Goal: Transaction & Acquisition: Purchase product/service

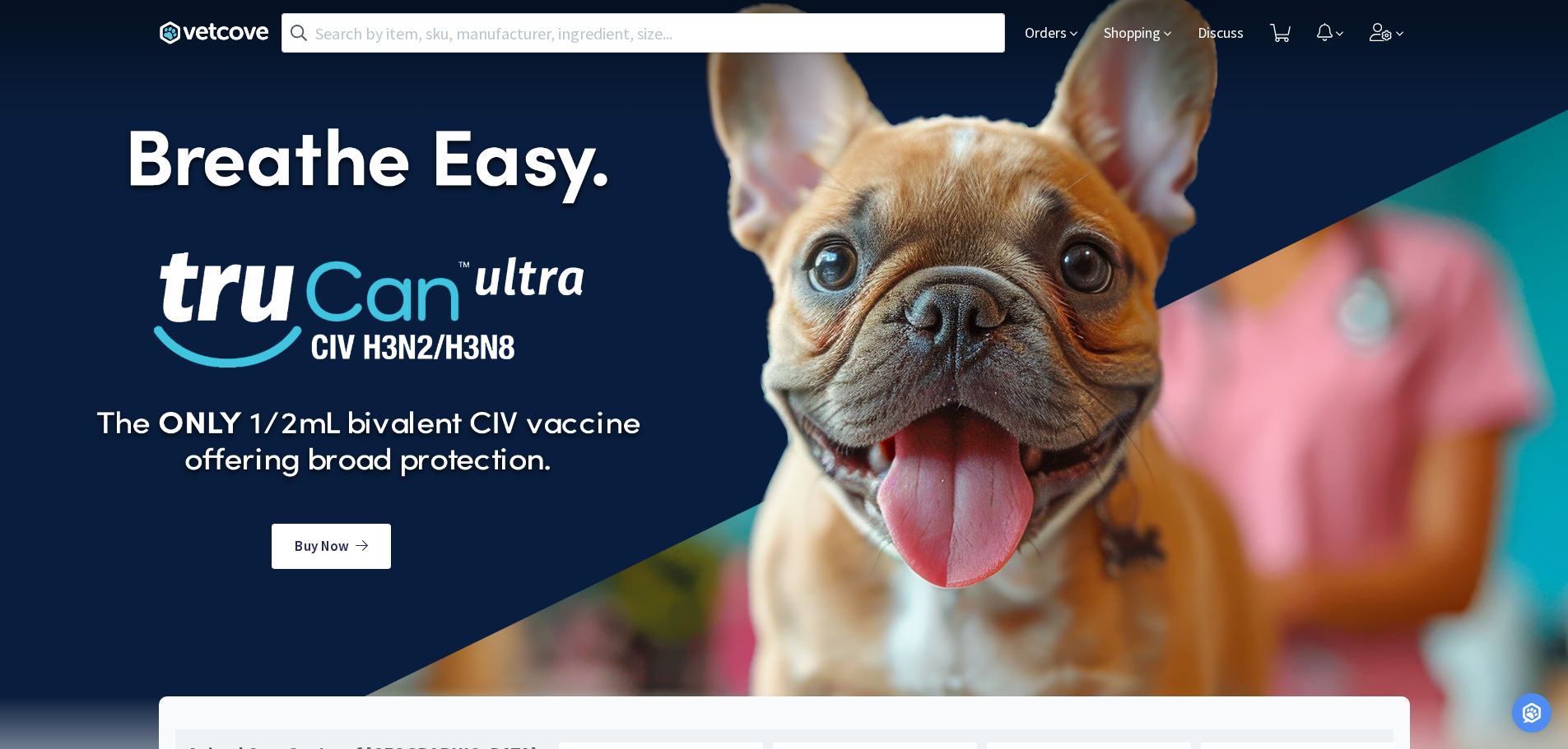
click at [1070, 37] on icon at bounding box center [1074, 34] width 8 height 15
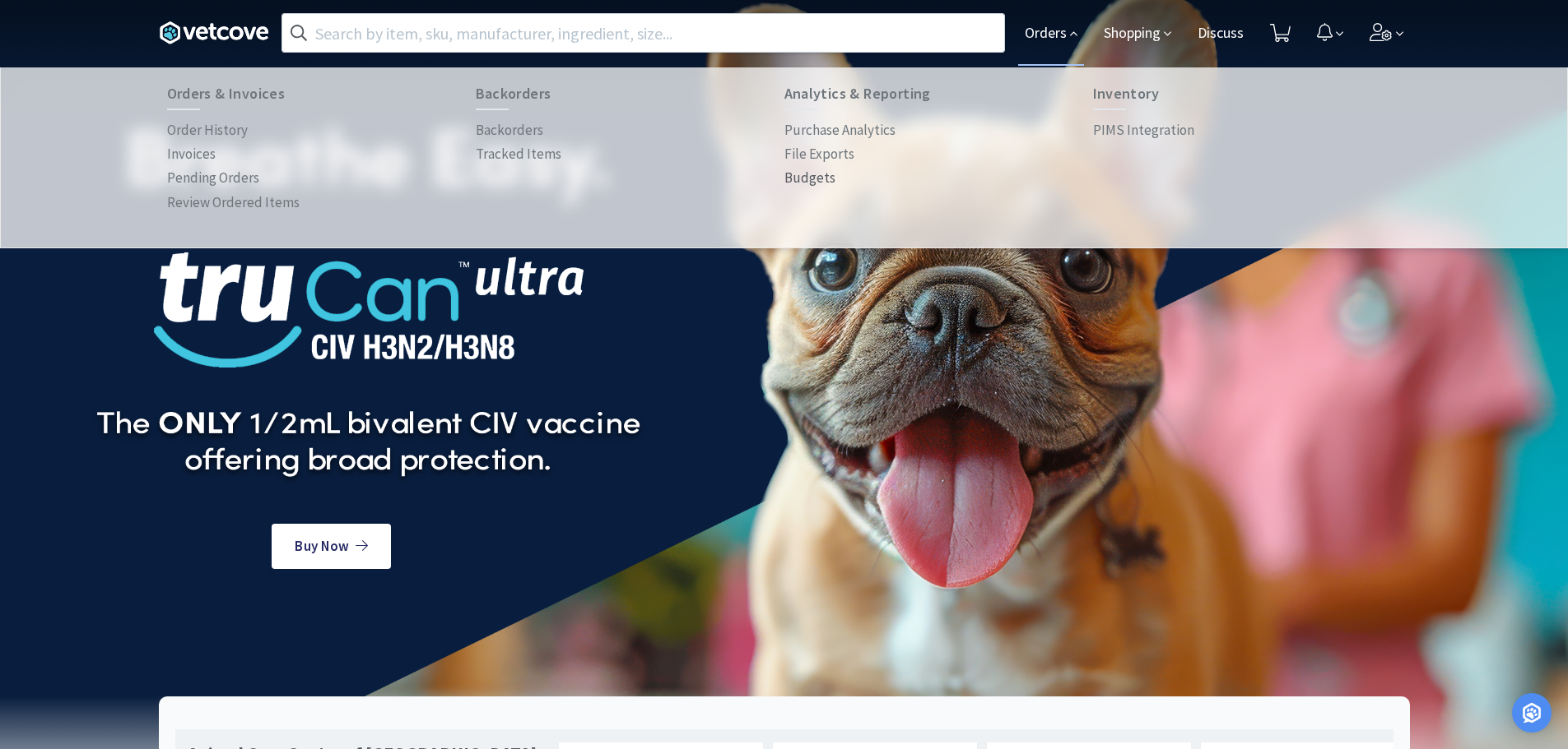
click at [822, 170] on p "Budgets" at bounding box center [809, 178] width 51 height 22
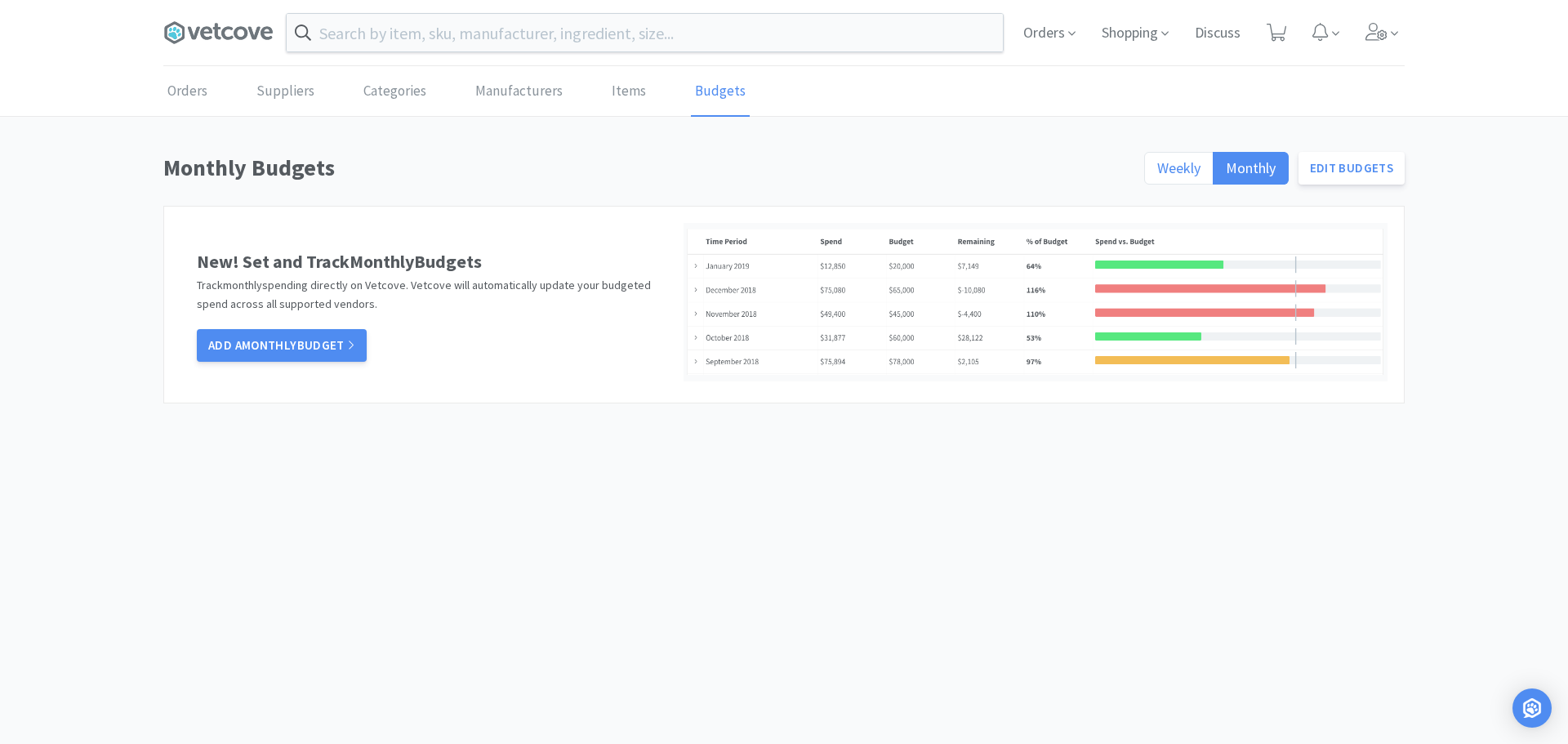
click at [1185, 164] on span "Weekly" at bounding box center [1179, 168] width 44 height 19
click at [1158, 173] on input "Weekly" at bounding box center [1158, 173] width 0 height 0
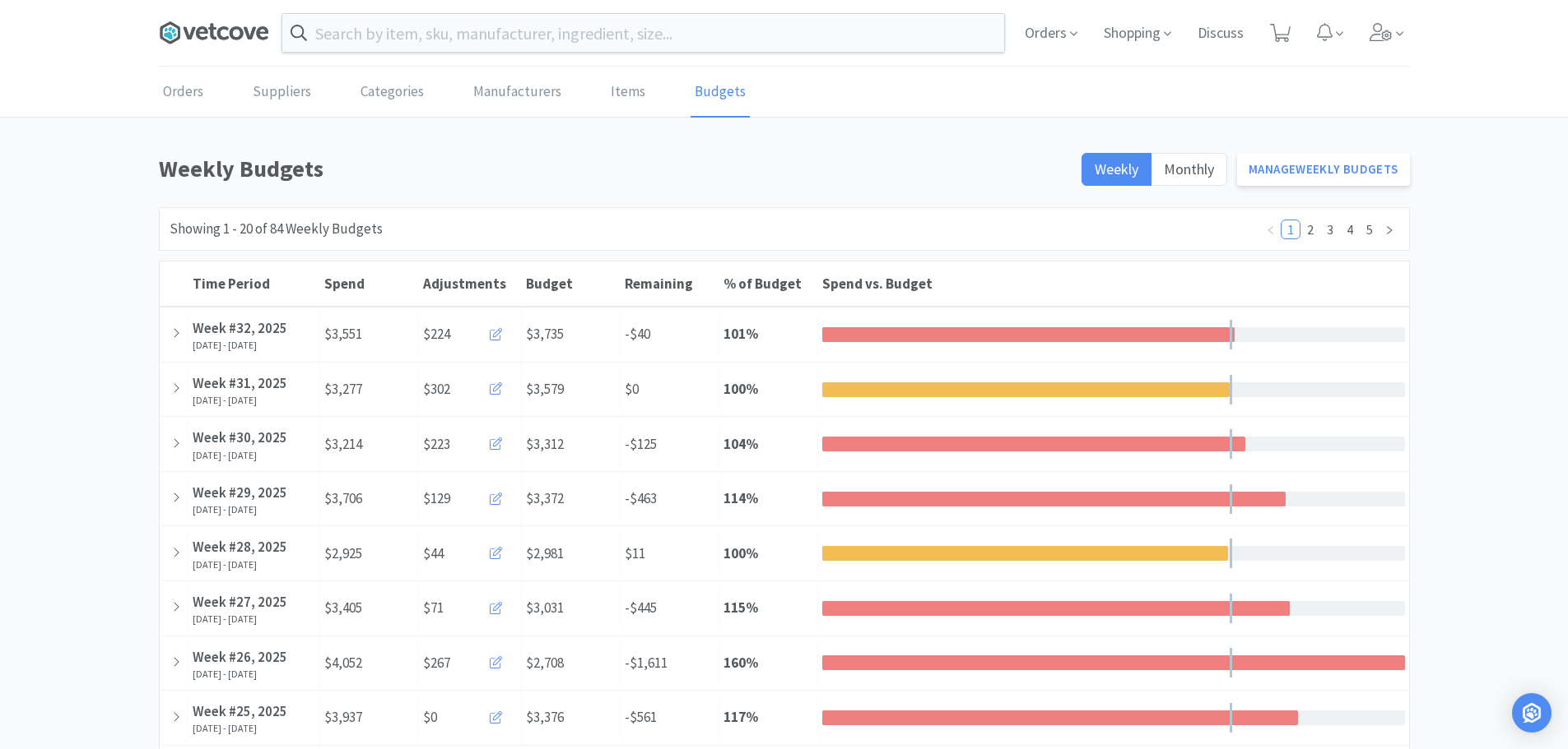
click at [192, 44] on icon at bounding box center [214, 33] width 111 height 24
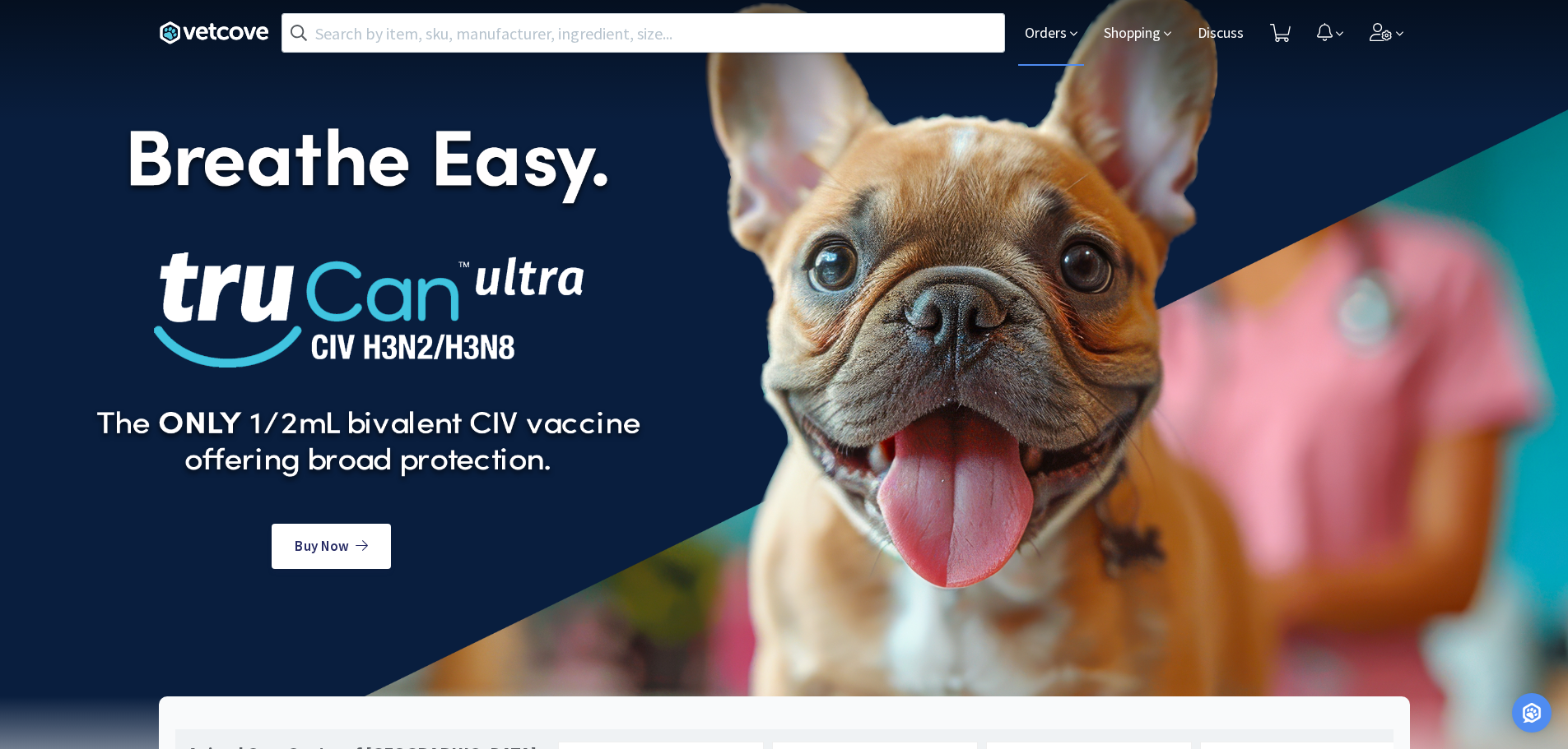
click at [1057, 37] on span "Orders" at bounding box center [1051, 33] width 66 height 66
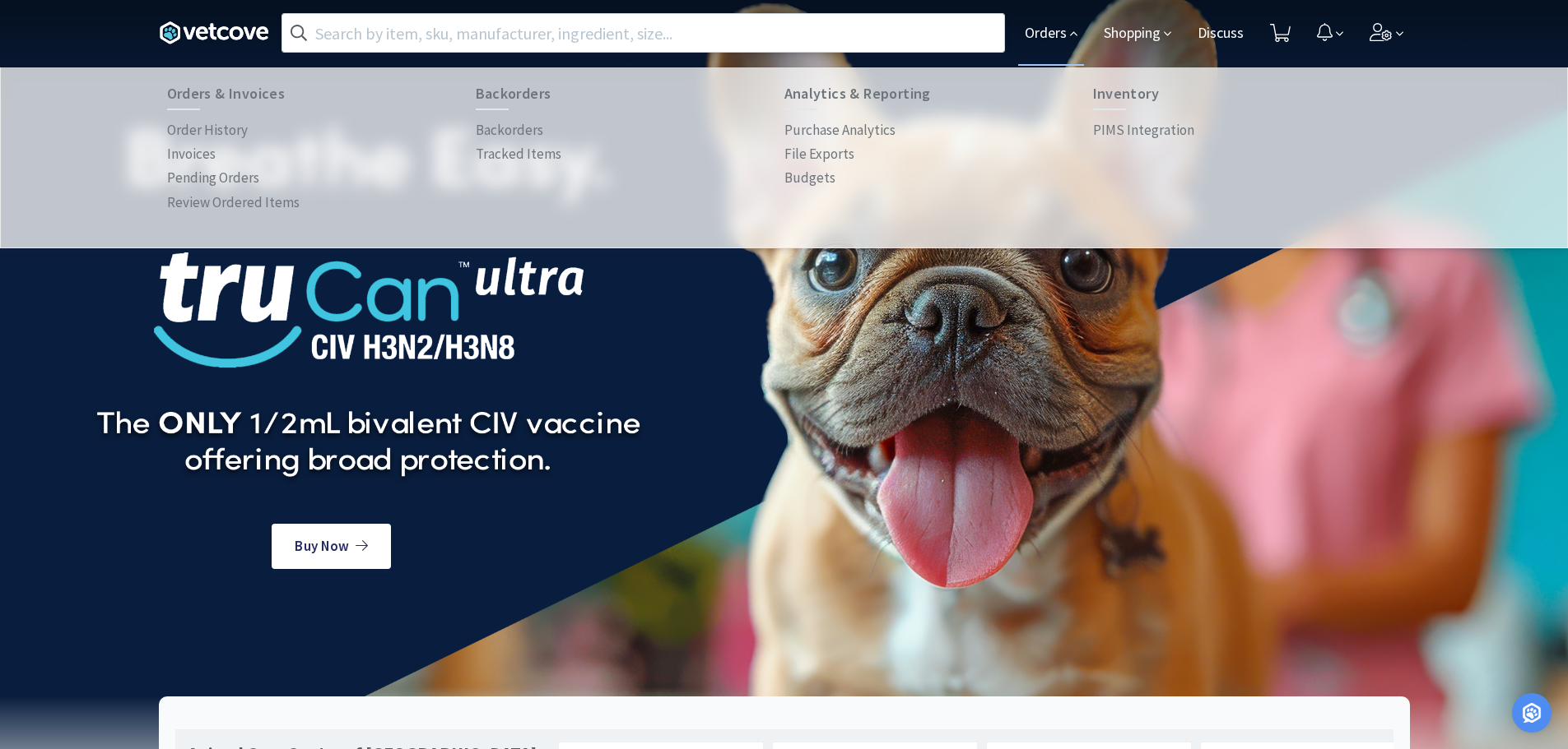
click at [445, 42] on input "text" at bounding box center [643, 33] width 722 height 37
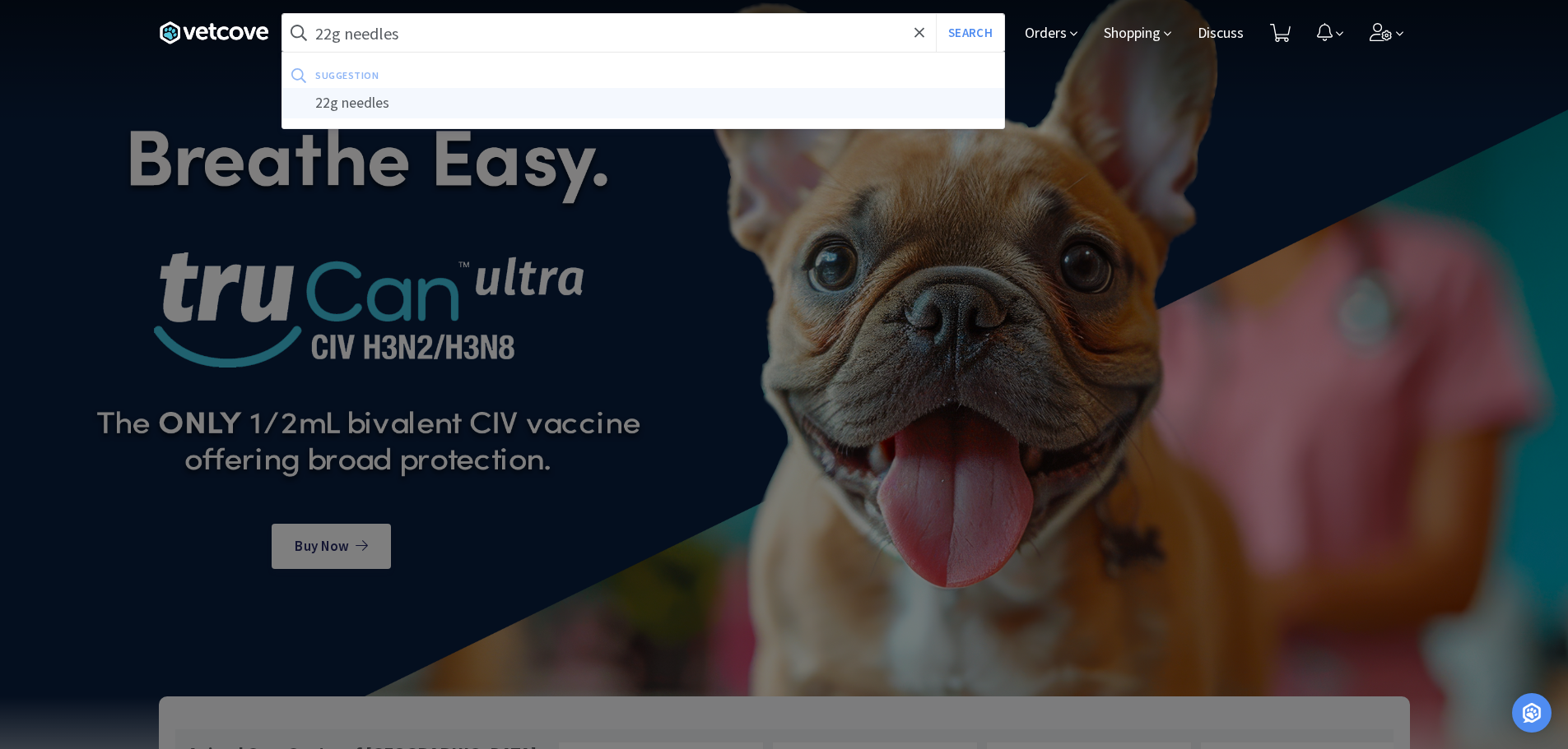
type input "22g needles"
click at [425, 107] on div "22g needles" at bounding box center [643, 103] width 722 height 30
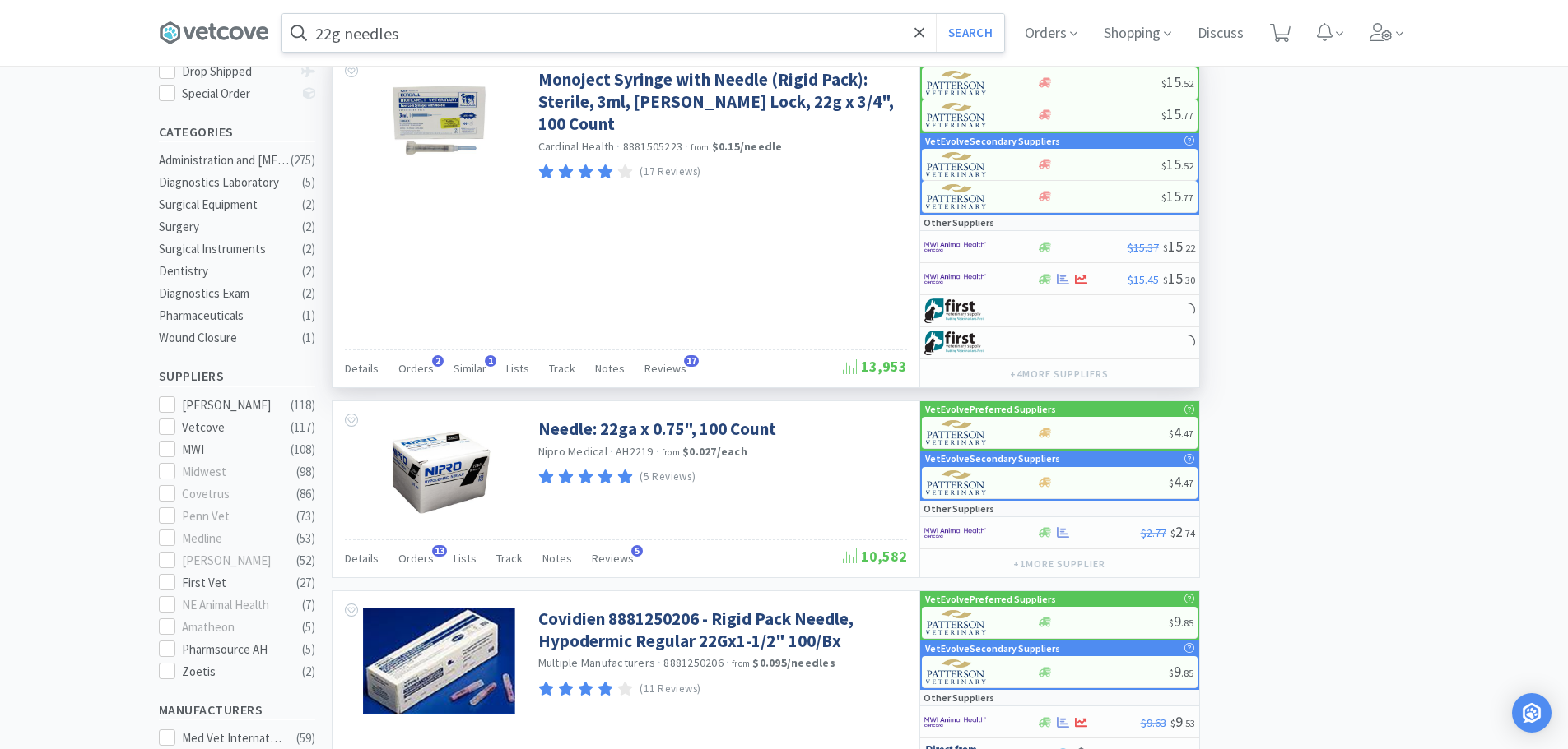
scroll to position [412, 0]
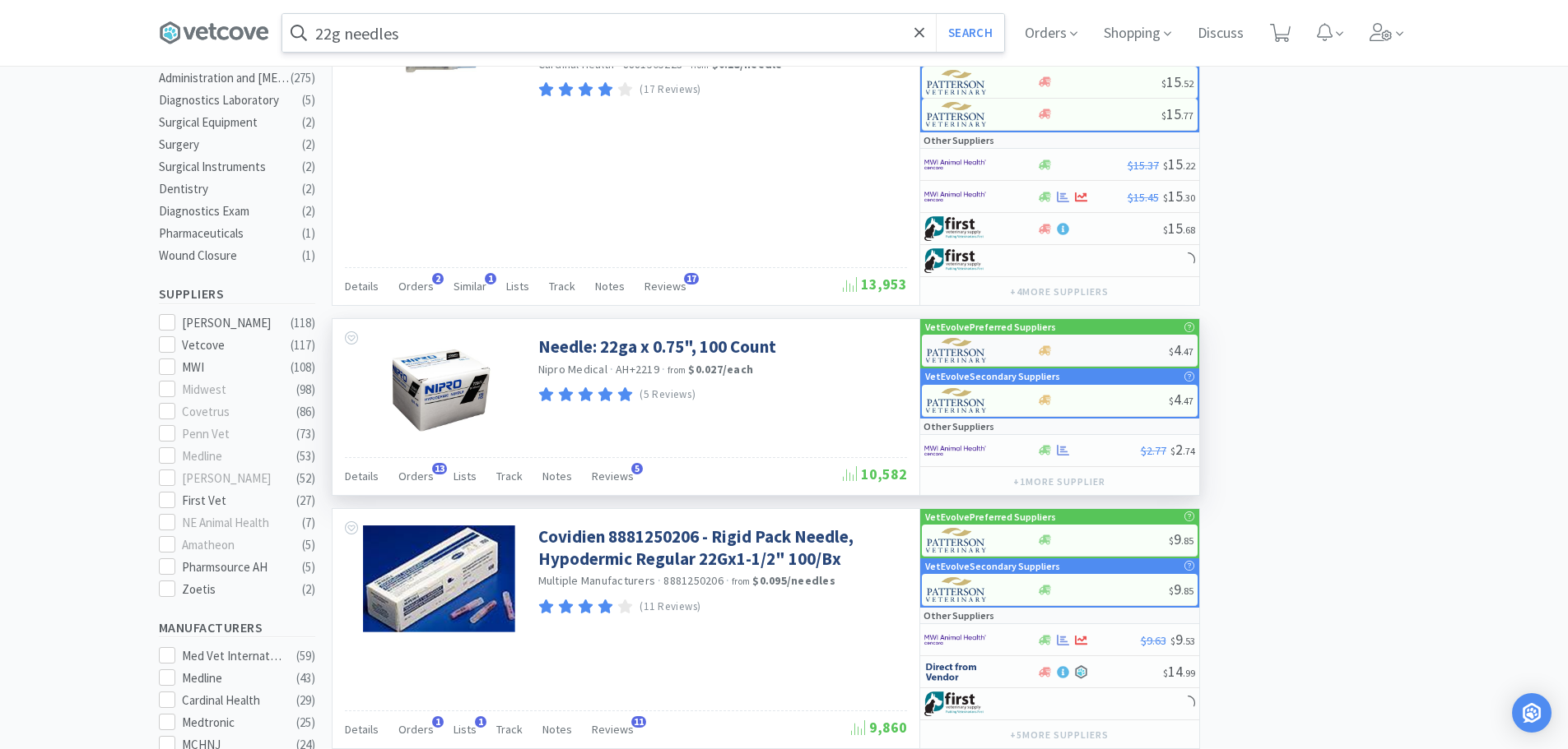
click at [1099, 351] on div at bounding box center [1103, 351] width 131 height 12
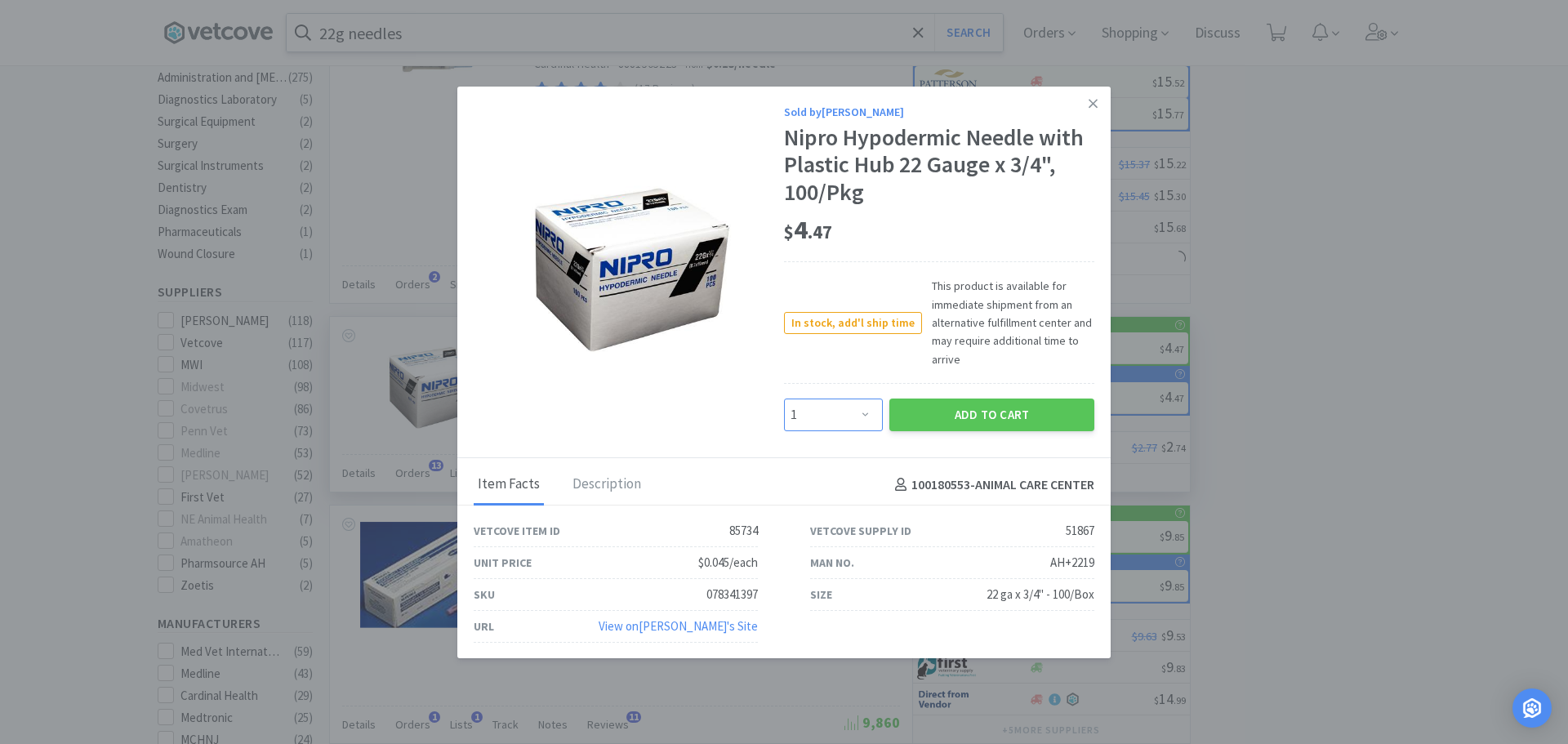
click at [848, 416] on select "Enter Quantity 1 2 3 4 5 6 7 8 9 10 11 12 13 14 15 16 17 18 19 20 Enter Quantity" at bounding box center [833, 414] width 99 height 33
click at [784, 399] on select "Enter Quantity 1 2 3 4 5 6 7 8 9 10 11 12 13 14 15 16 17 18 19 20 Enter Quantity" at bounding box center [833, 414] width 99 height 33
click at [844, 413] on select "Enter Quantity 1 2 3 4 5 6 7 8 9 10 11 12 13 14 15 16 17 18 19 20 Enter Quantity" at bounding box center [833, 414] width 99 height 33
select select "5"
click at [784, 399] on select "Enter Quantity 1 2 3 4 5 6 7 8 9 10 11 12 13 14 15 16 17 18 19 20 Enter Quantity" at bounding box center [833, 414] width 99 height 33
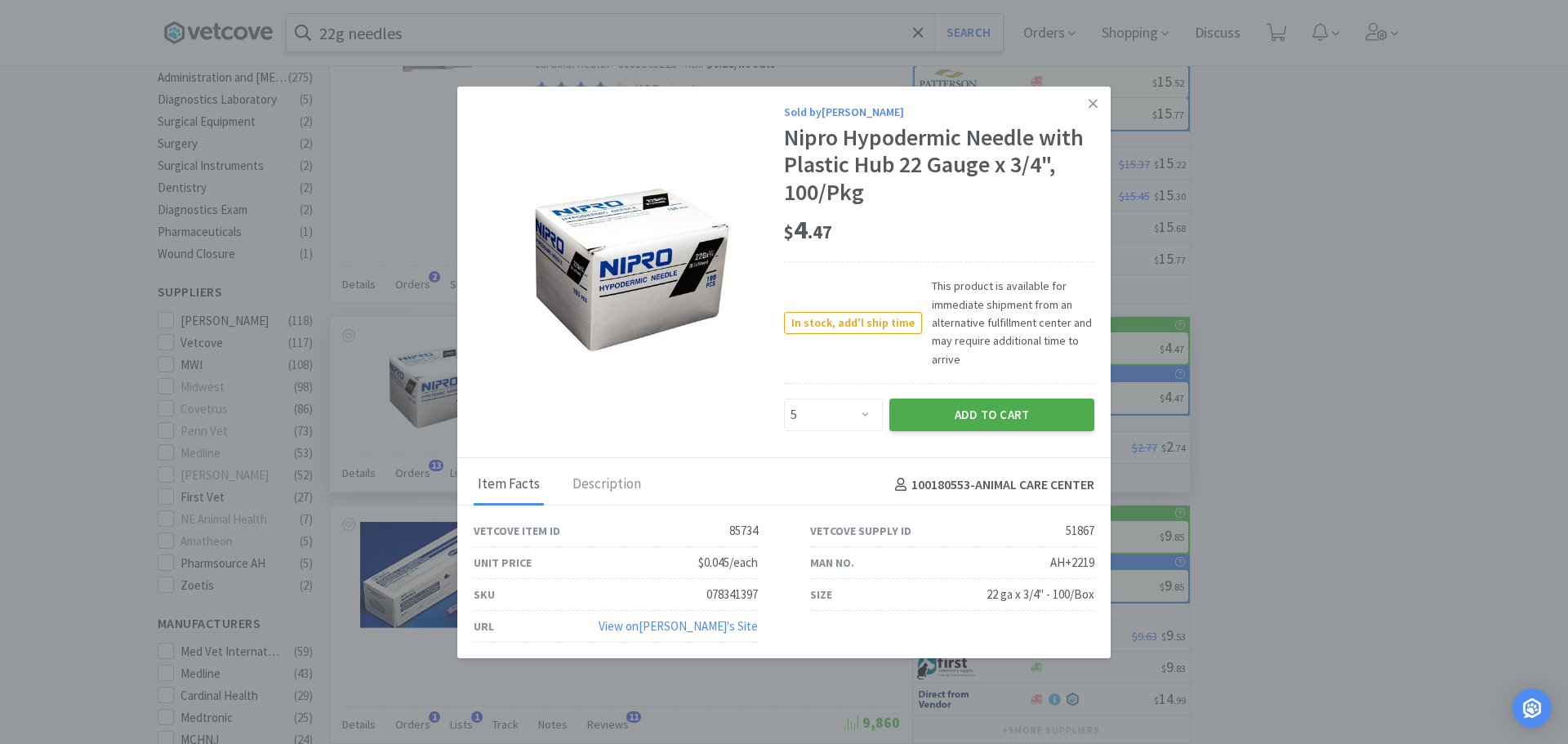
click at [966, 406] on button "Add to Cart" at bounding box center [992, 414] width 205 height 33
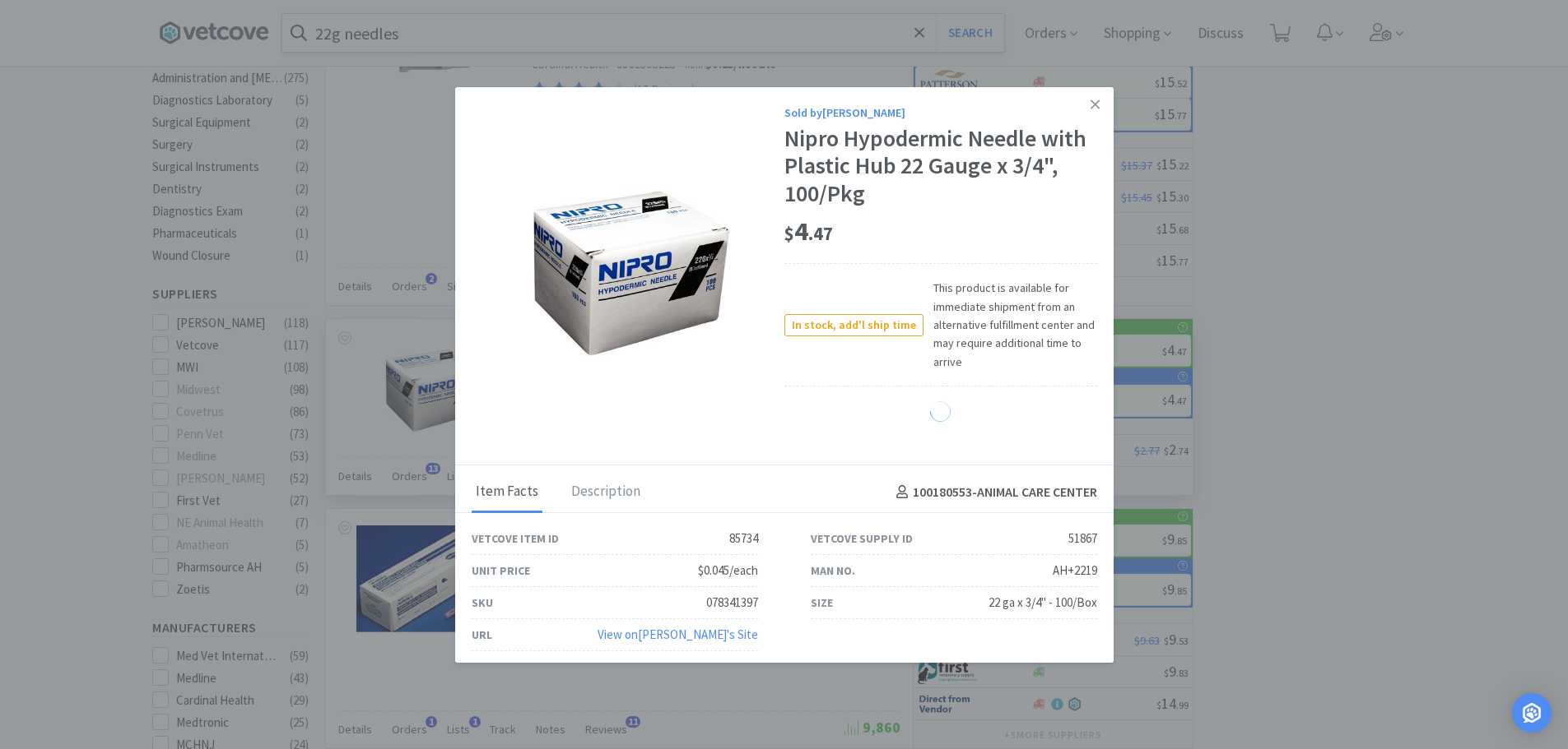
select select "5"
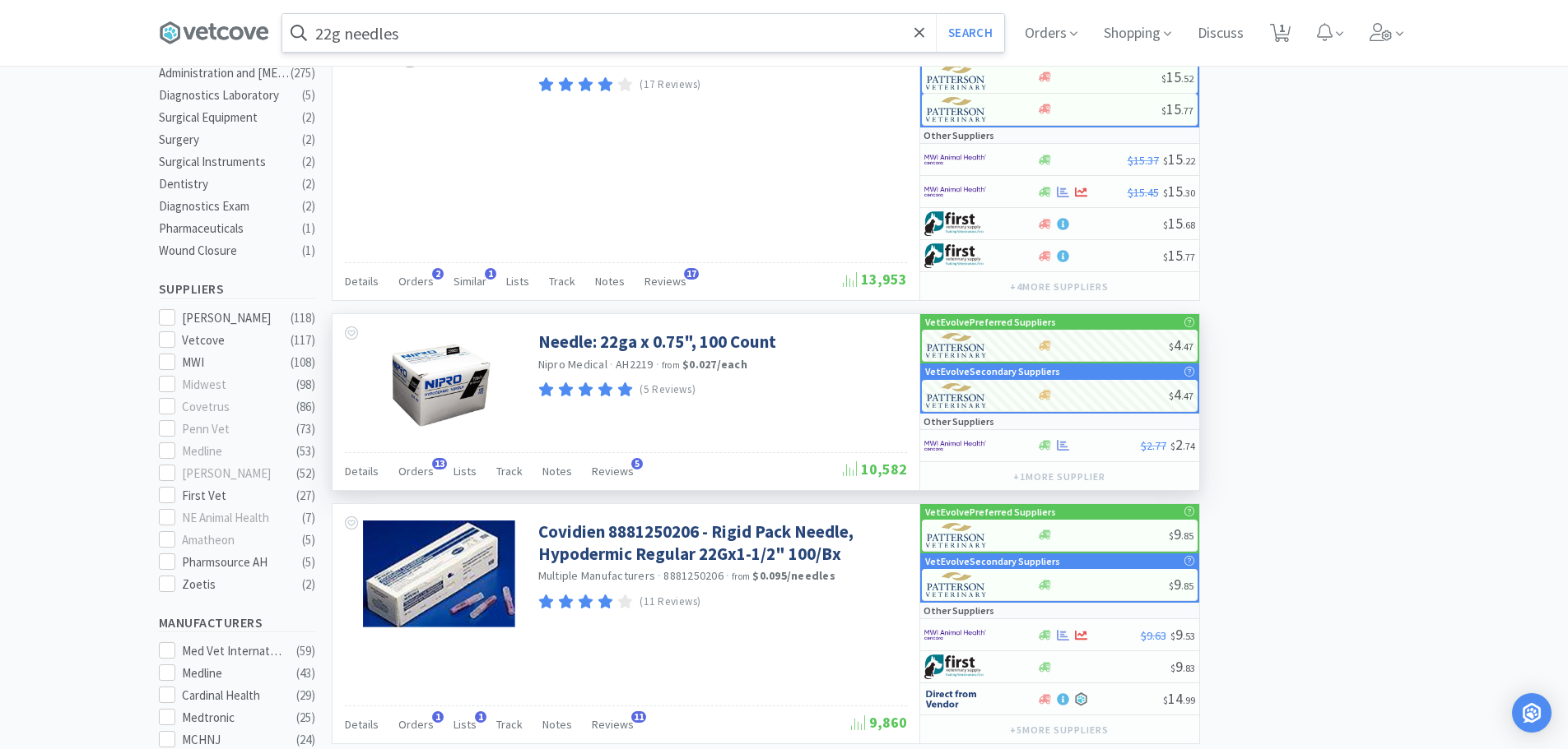
scroll to position [0, 0]
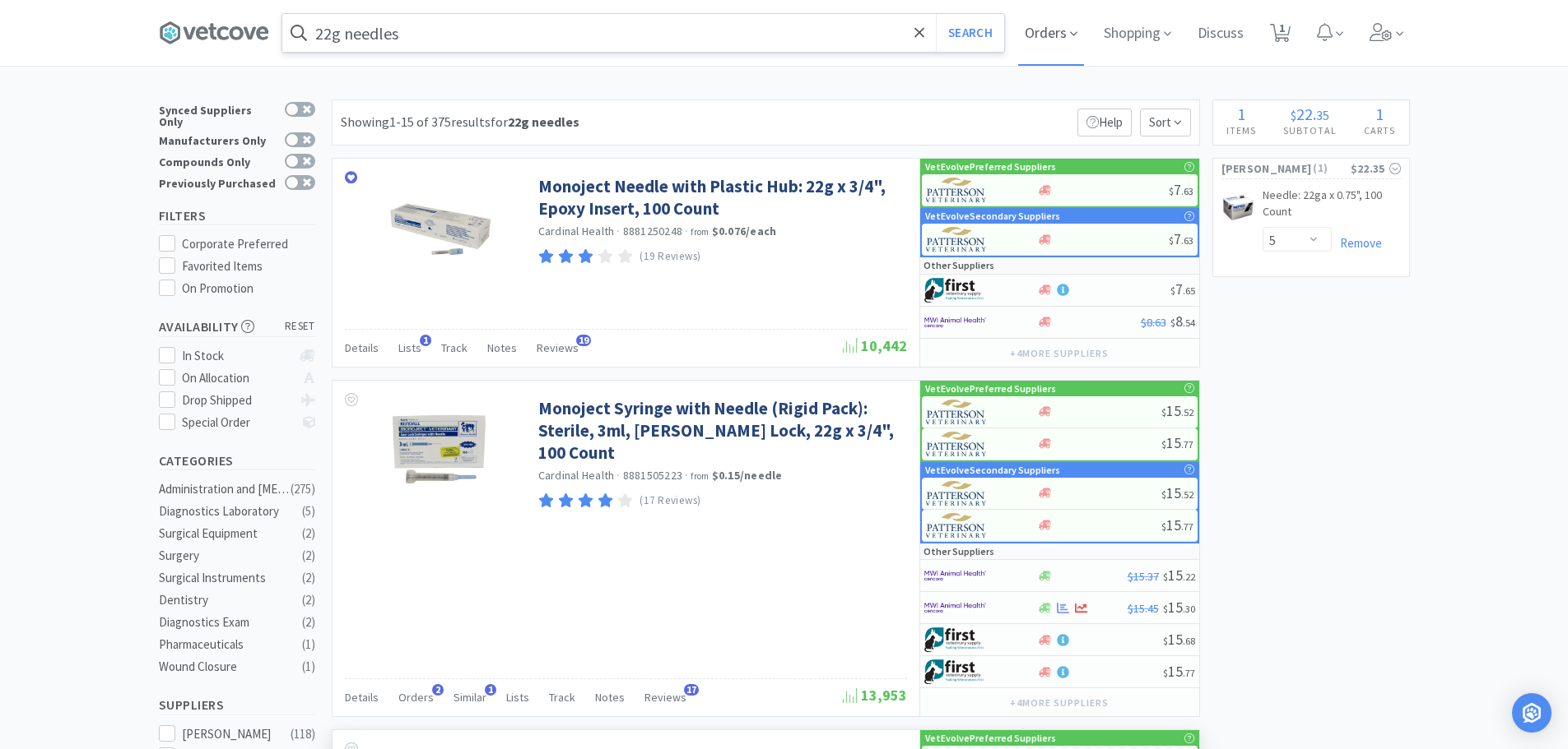
click at [1065, 22] on span "Orders" at bounding box center [1051, 33] width 66 height 66
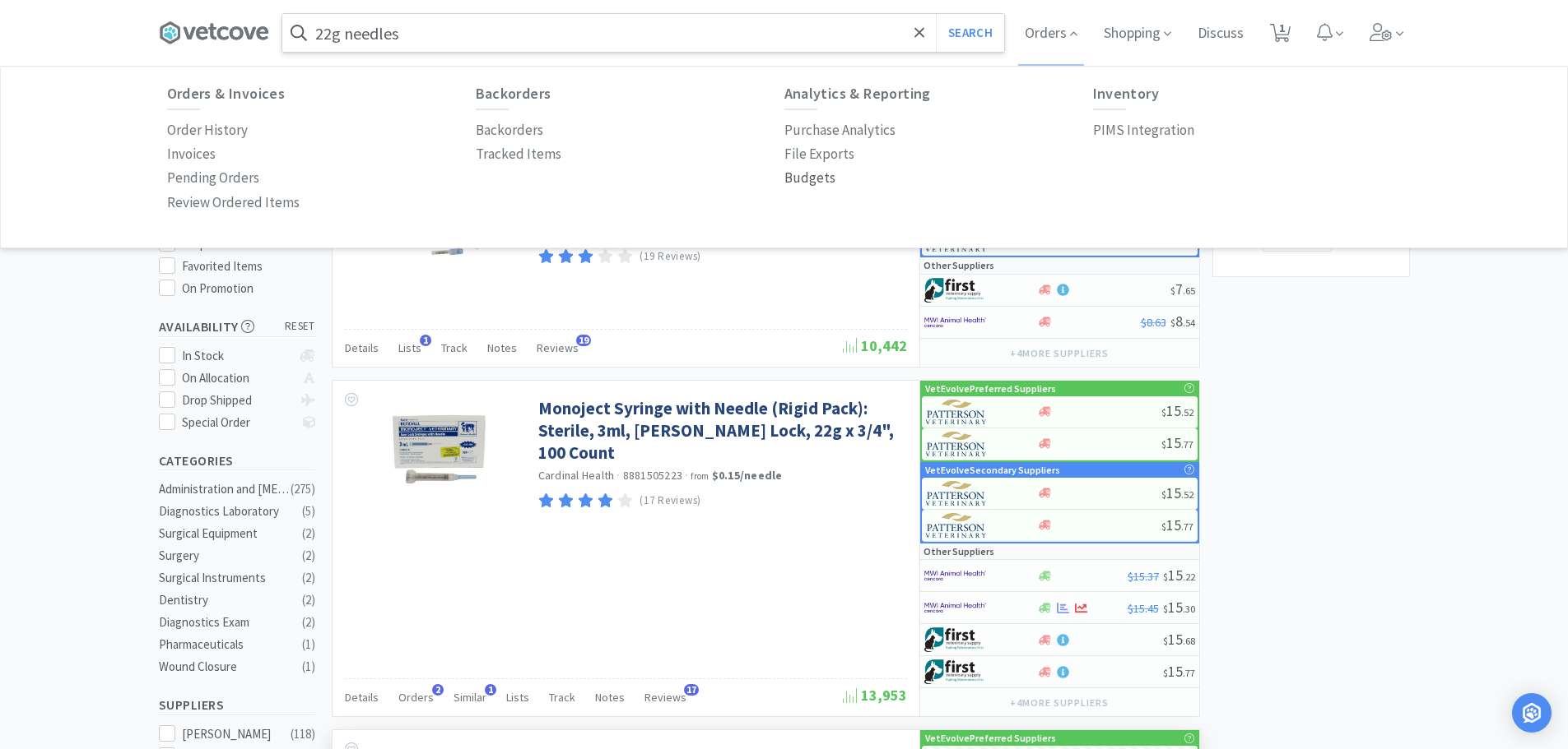
click at [810, 175] on p "Budgets" at bounding box center [809, 178] width 51 height 22
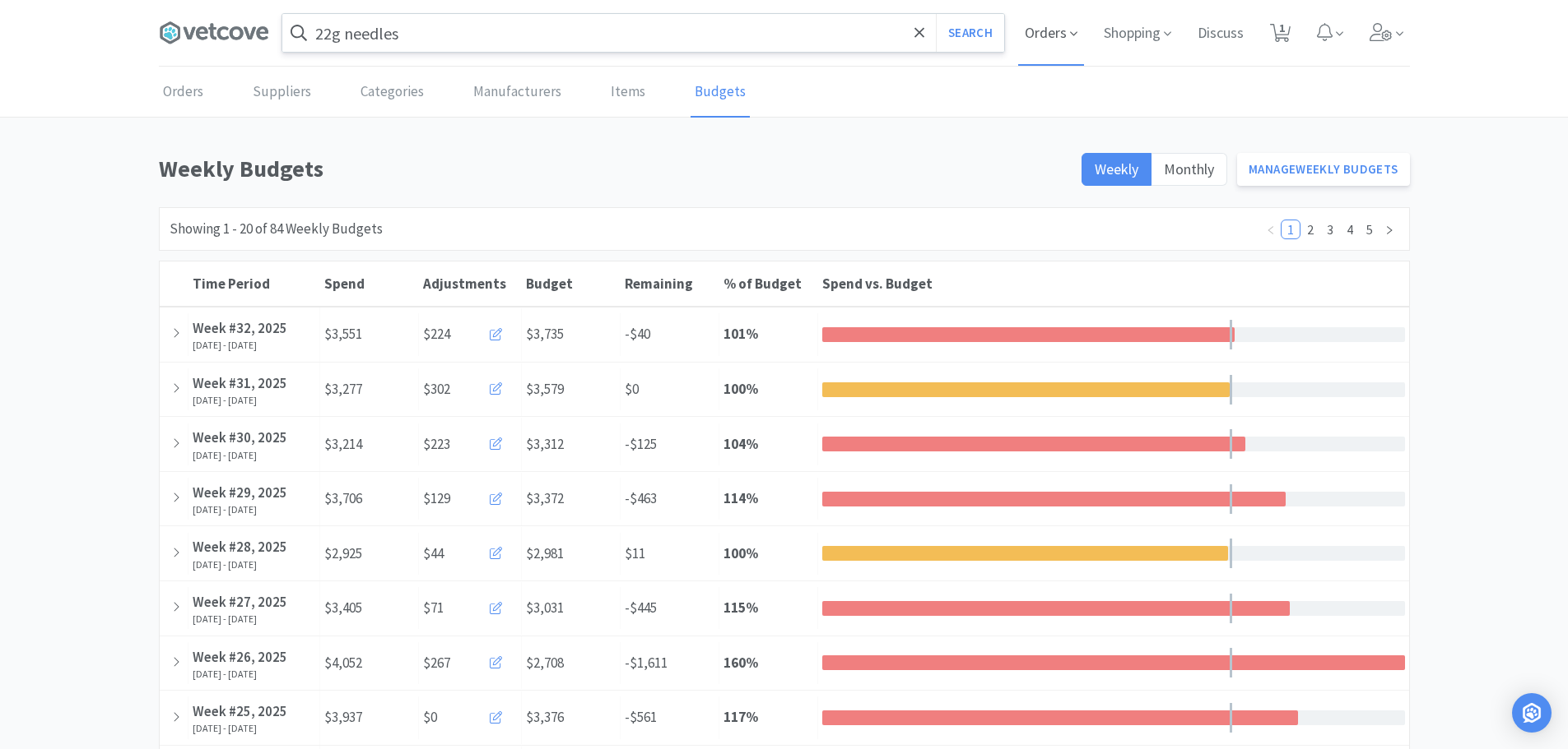
click at [1055, 47] on span "Orders" at bounding box center [1051, 33] width 66 height 66
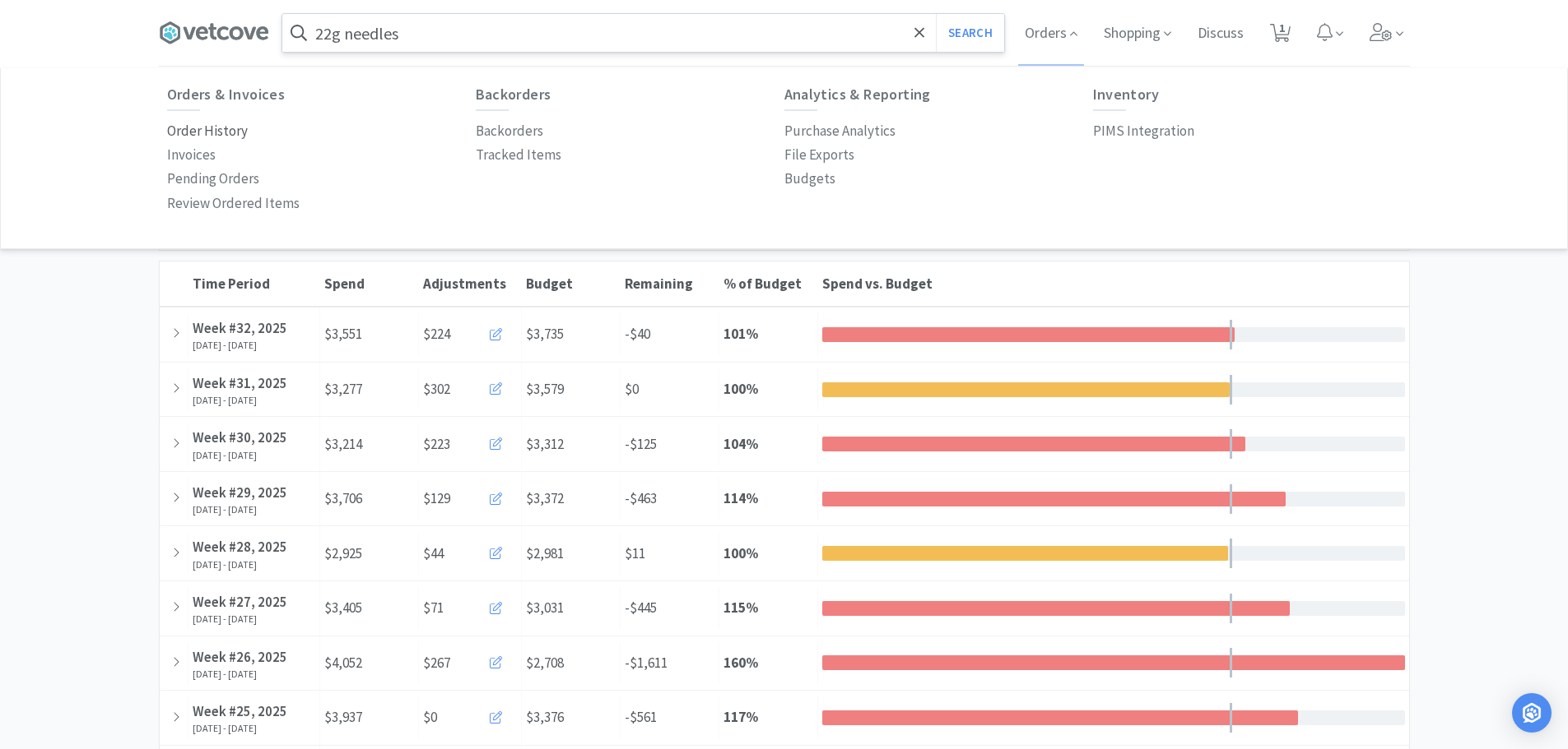
click at [232, 130] on p "Order History" at bounding box center [207, 131] width 81 height 22
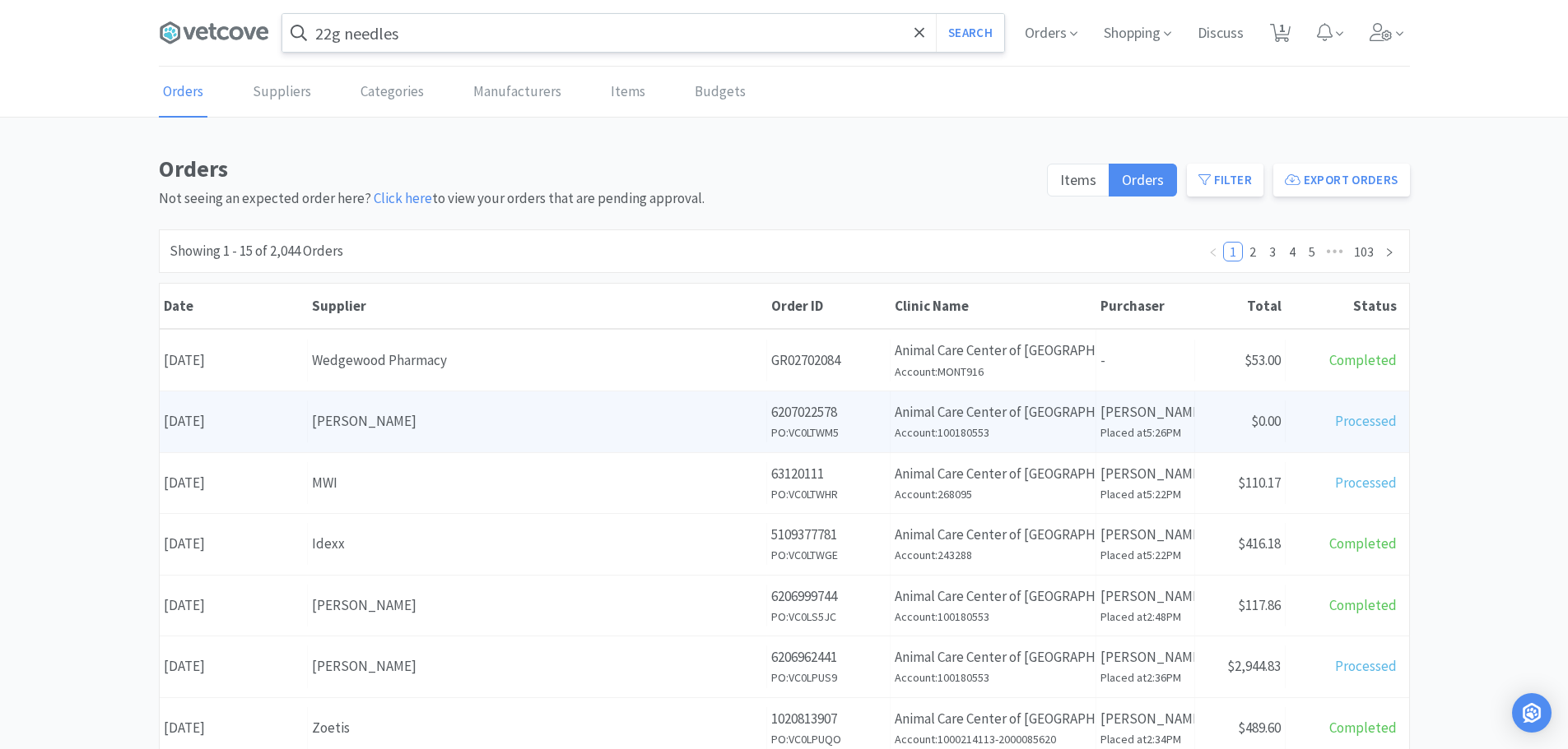
click at [407, 429] on div "[PERSON_NAME]" at bounding box center [537, 422] width 450 height 22
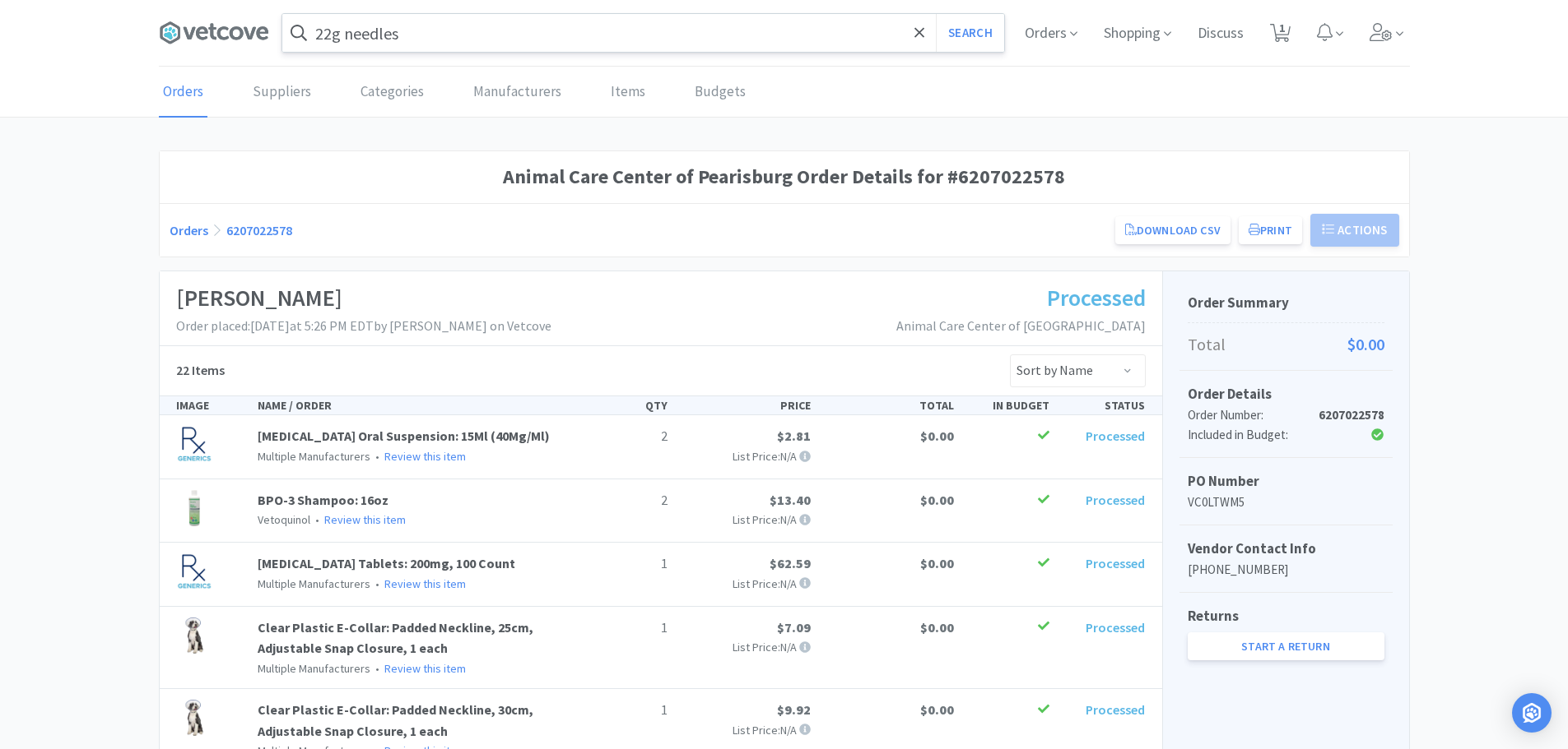
click at [548, 47] on input "22g needles" at bounding box center [643, 33] width 722 height 37
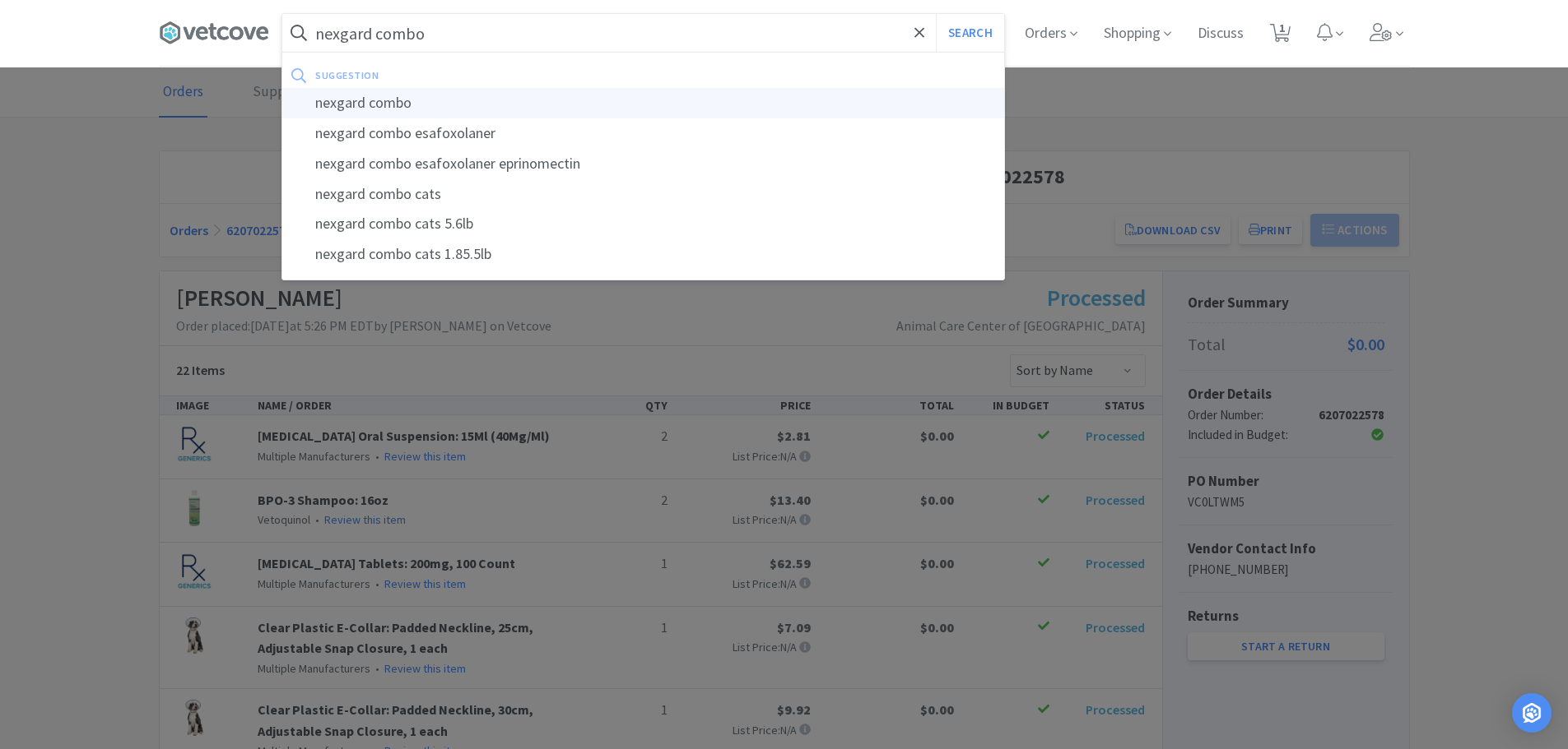
type input "nexgard combo"
click at [410, 102] on div "nexgard combo" at bounding box center [643, 103] width 722 height 30
select select "5"
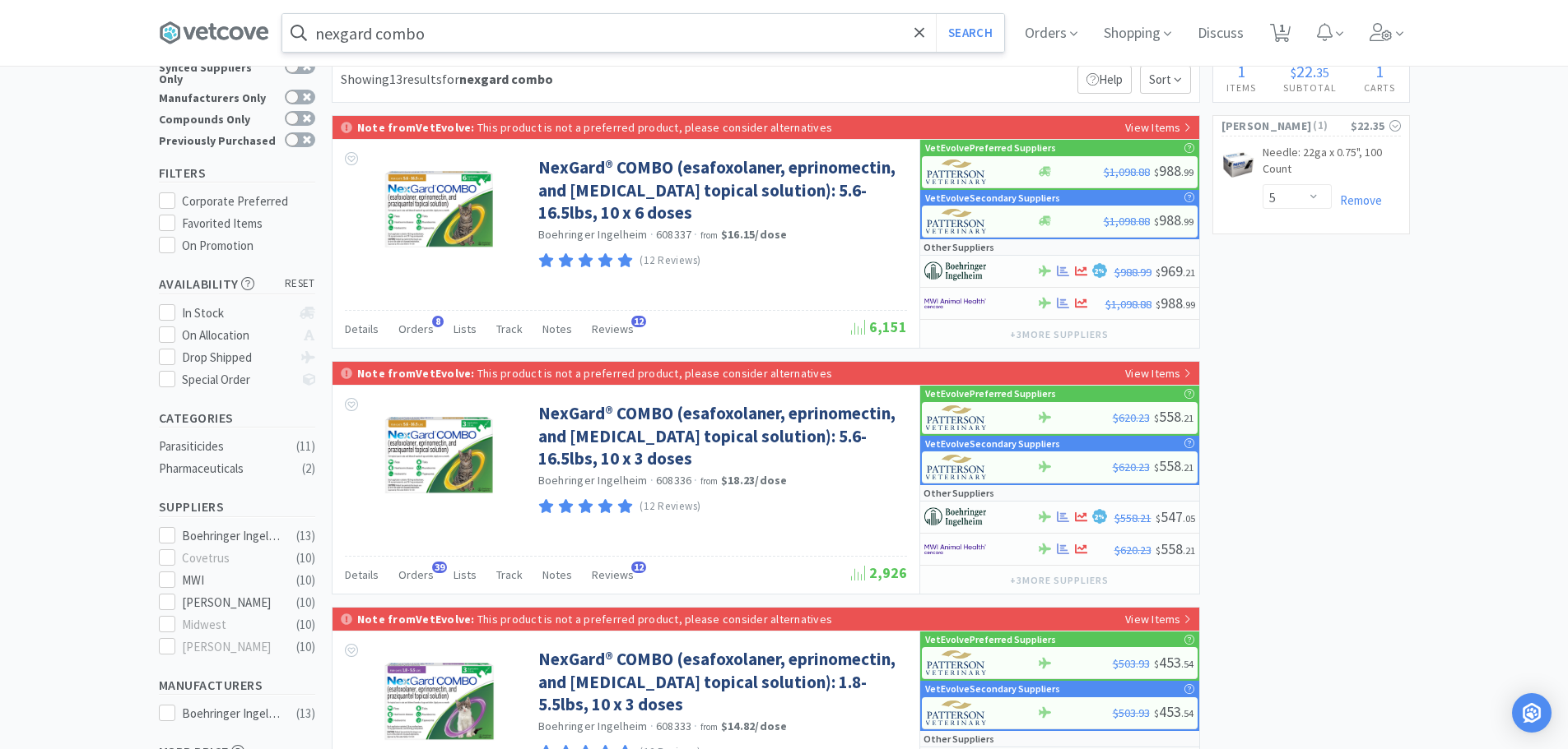
scroll to position [82, 0]
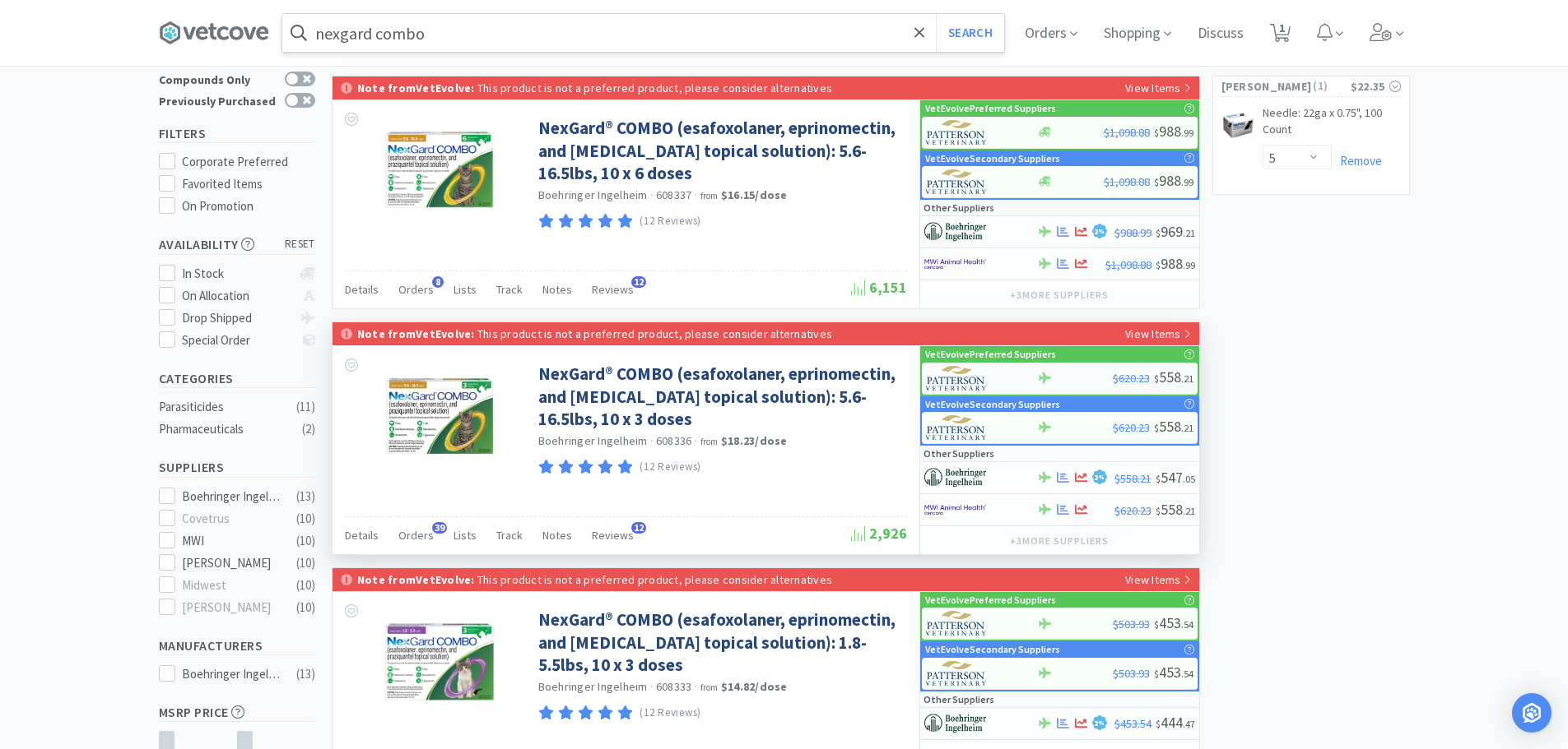
click at [1093, 369] on div "$620.23 $ 558 . 21" at bounding box center [1060, 379] width 276 height 32
select select "1"
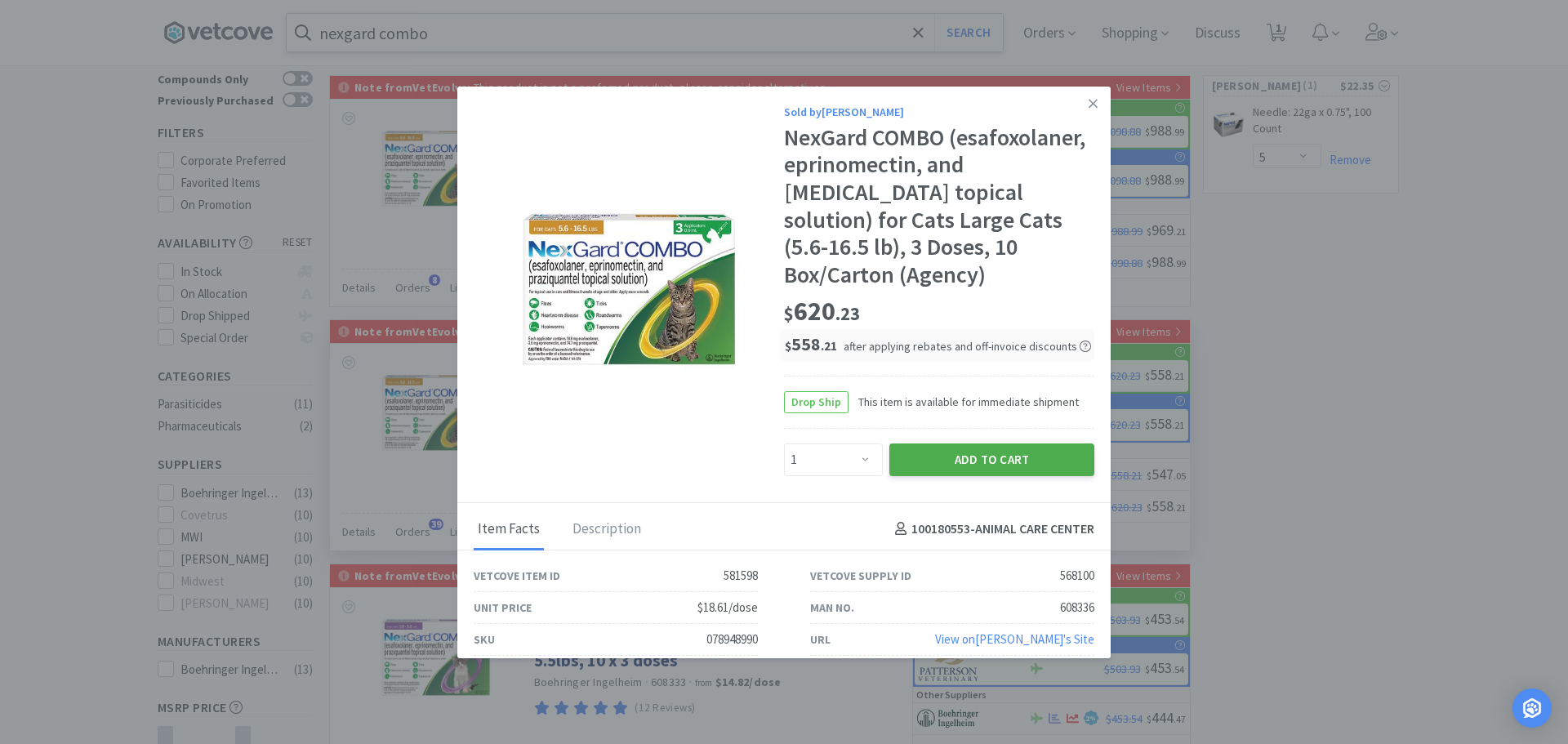
click at [1015, 444] on button "Add to Cart" at bounding box center [992, 460] width 205 height 33
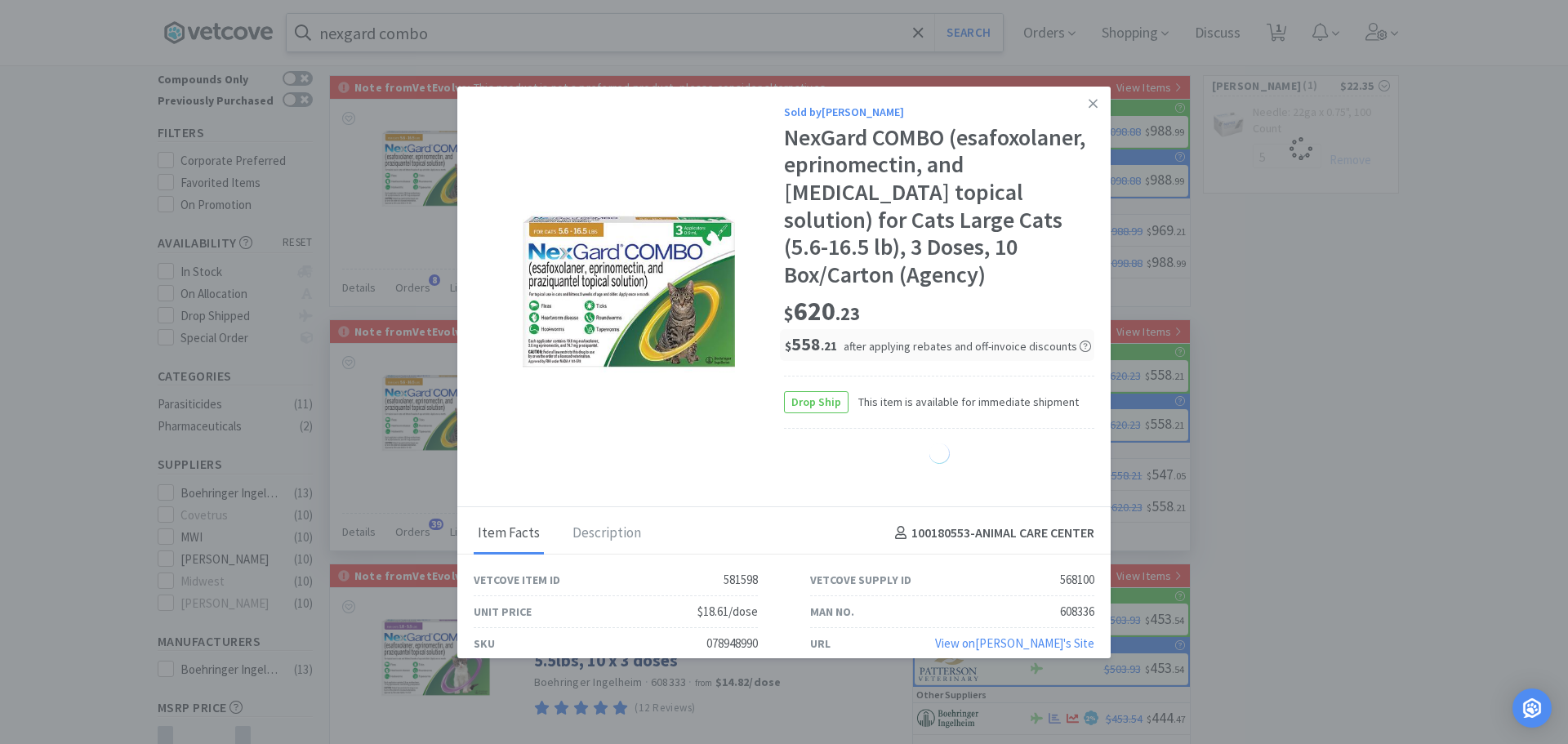
select select "1"
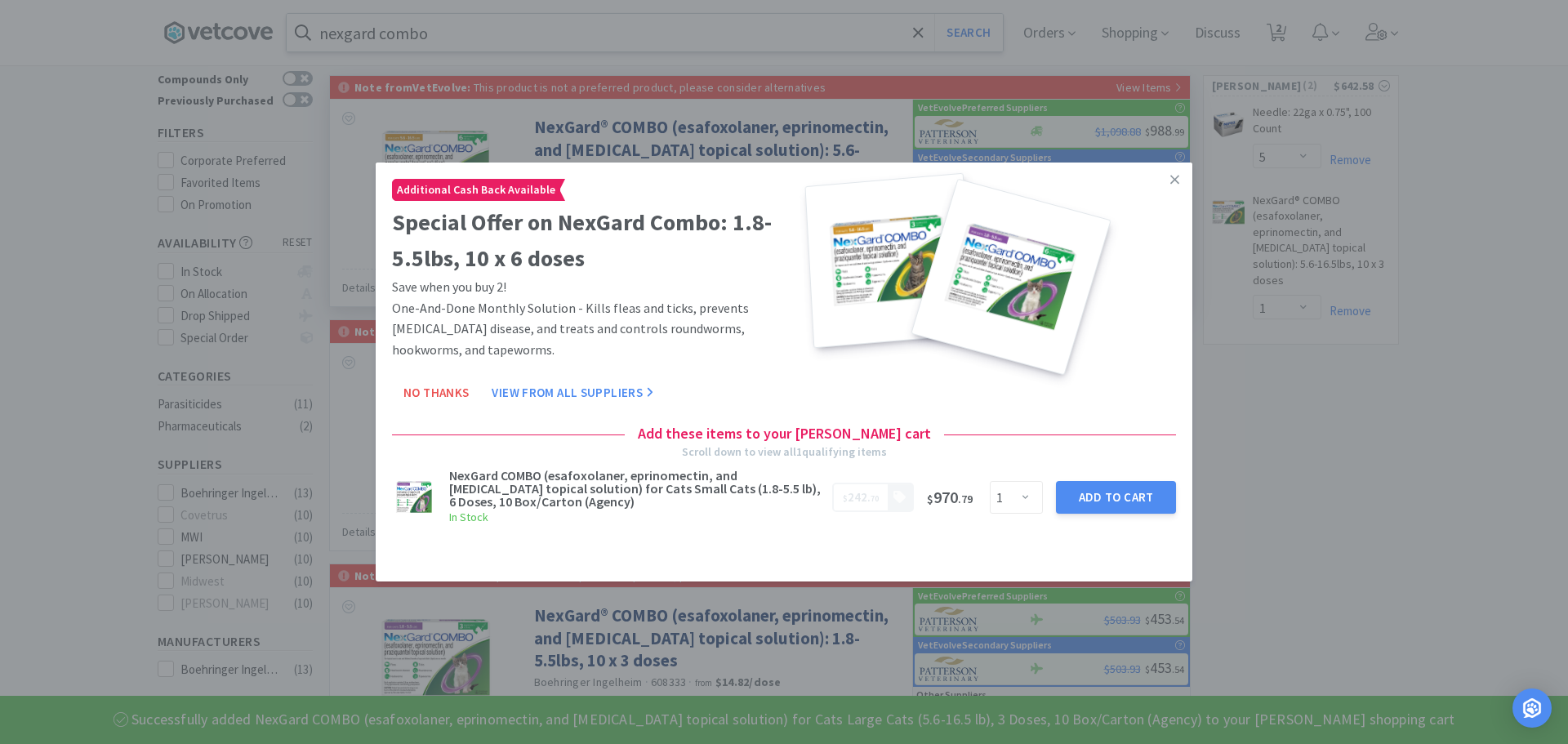
click at [1176, 187] on icon at bounding box center [1175, 180] width 9 height 15
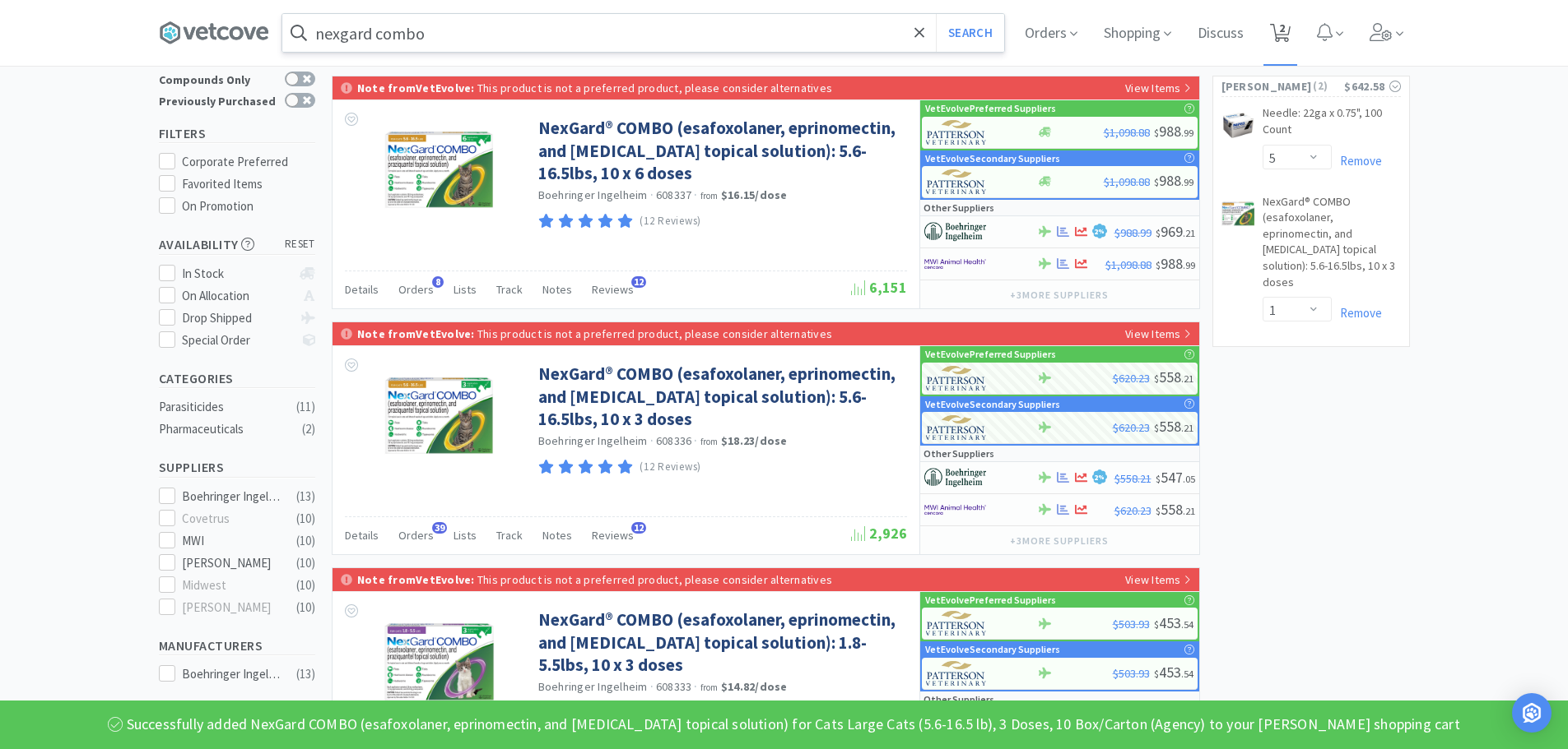
click at [1290, 30] on icon at bounding box center [1280, 32] width 21 height 18
select select "5"
select select "1"
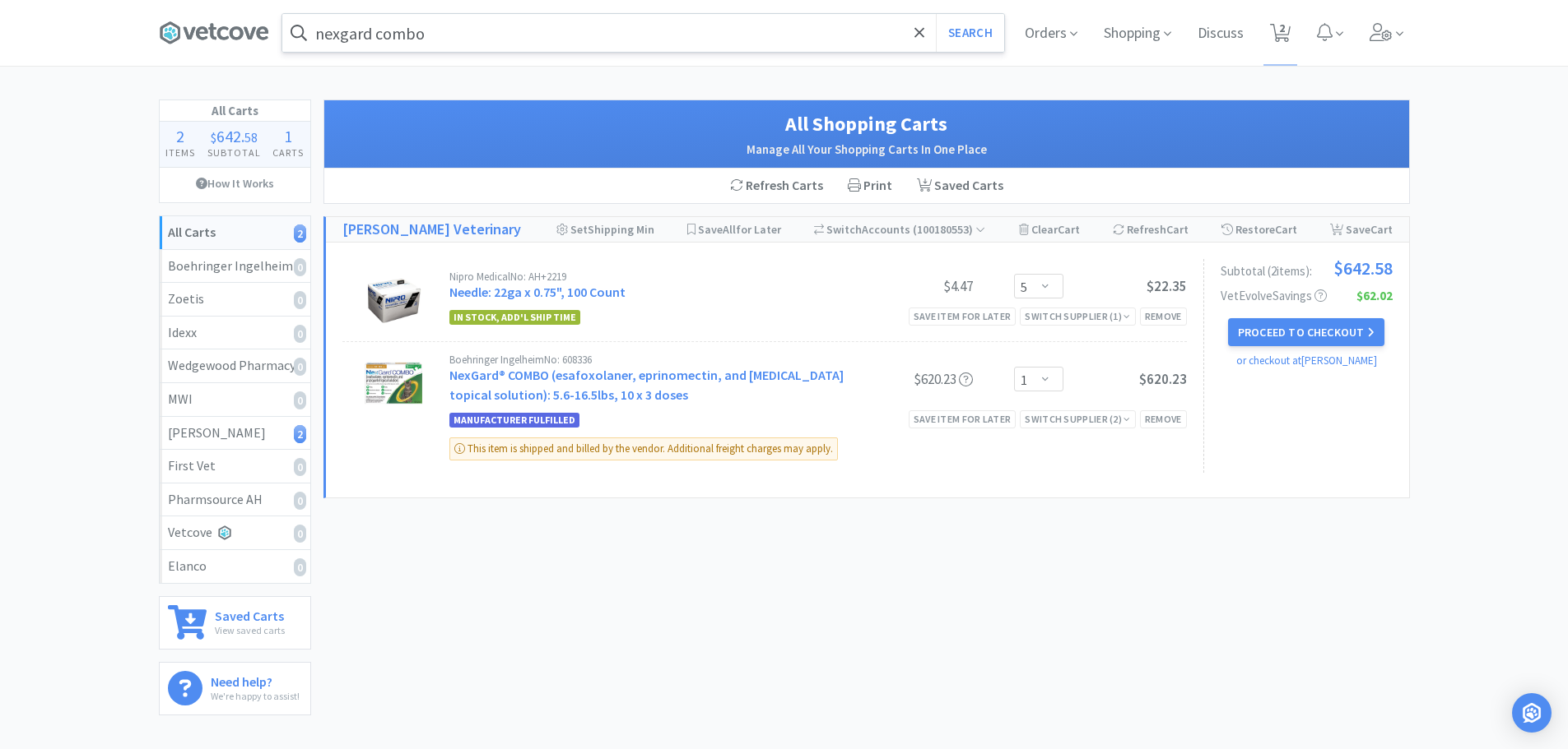
click at [70, 178] on div "All Carts 2 Items $ 642 . 58 Subtotal 1 Carts How It Works All Carts 2 Boehring…" at bounding box center [784, 413] width 1568 height 628
click at [1070, 38] on icon at bounding box center [1074, 34] width 8 height 15
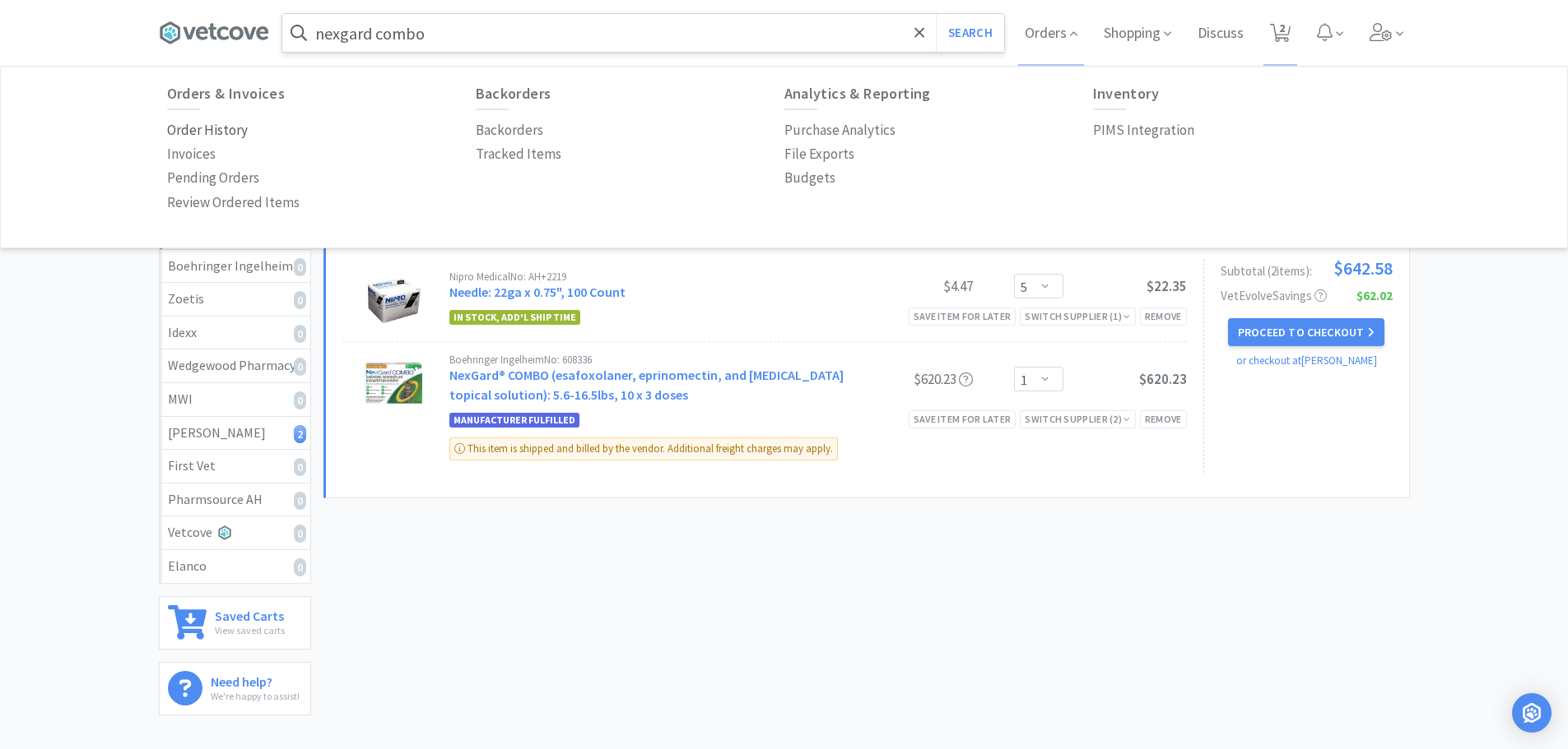
click at [232, 129] on p "Order History" at bounding box center [207, 130] width 81 height 22
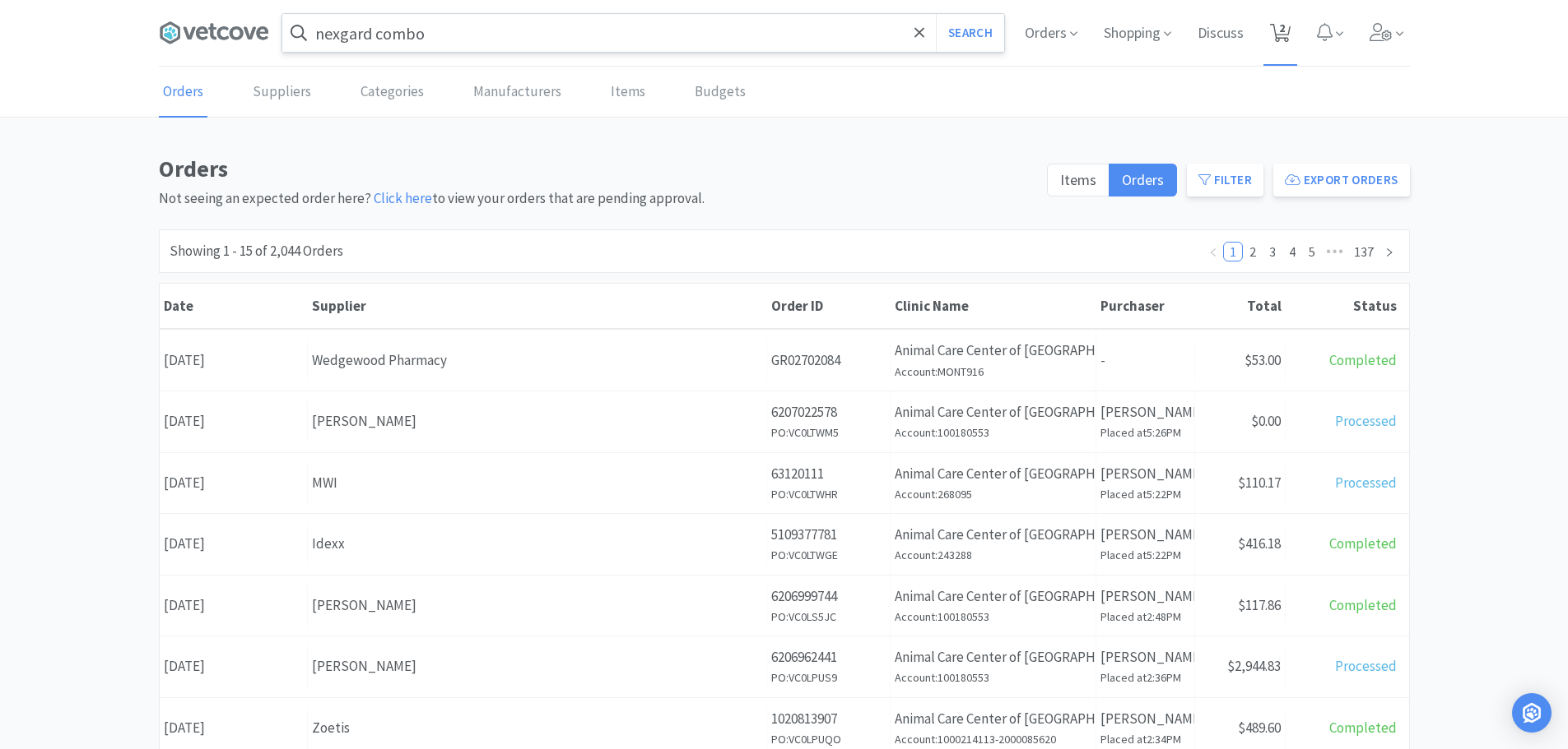
click at [1269, 25] on span "2" at bounding box center [1280, 33] width 34 height 66
select select "5"
select select "1"
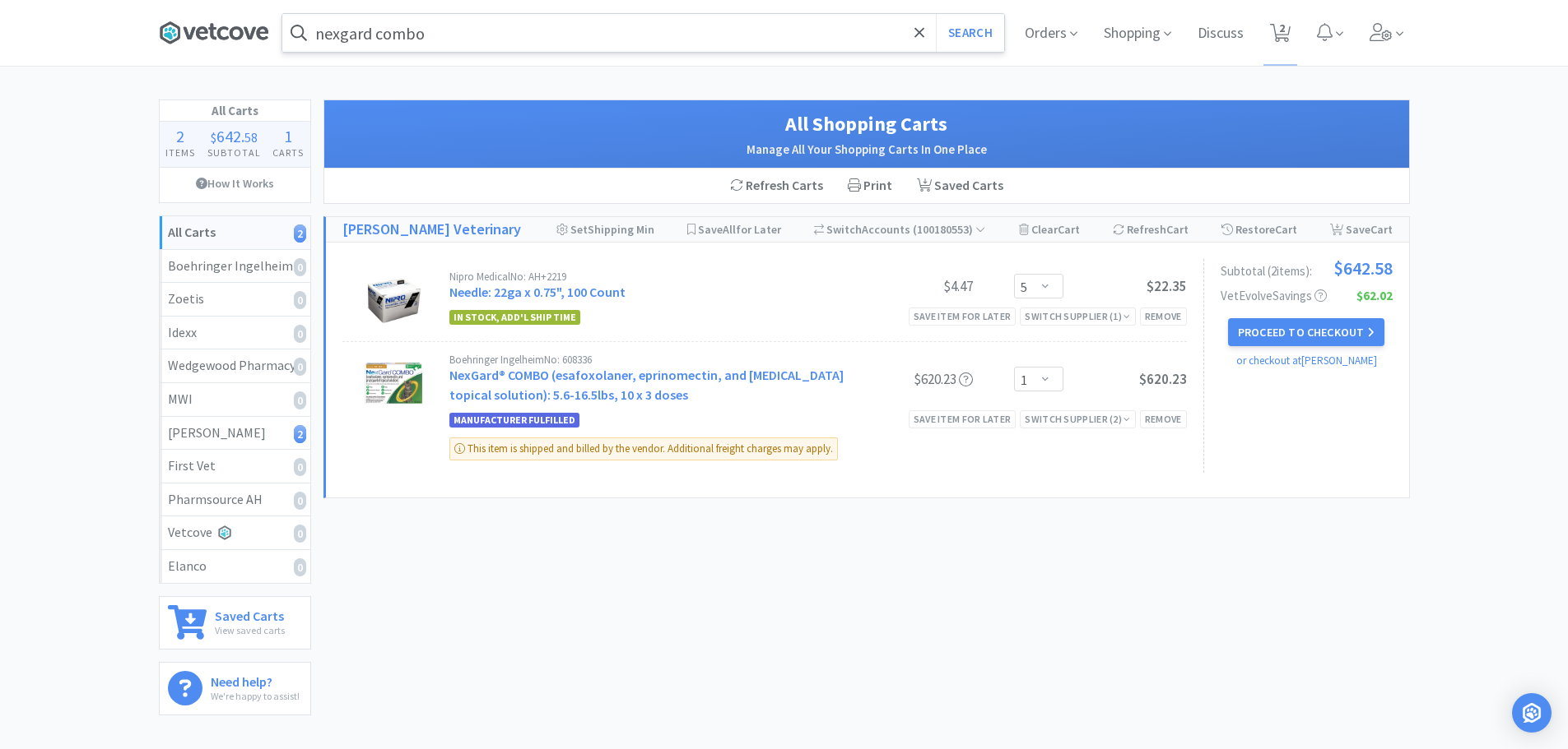
click at [211, 42] on icon at bounding box center [214, 33] width 111 height 24
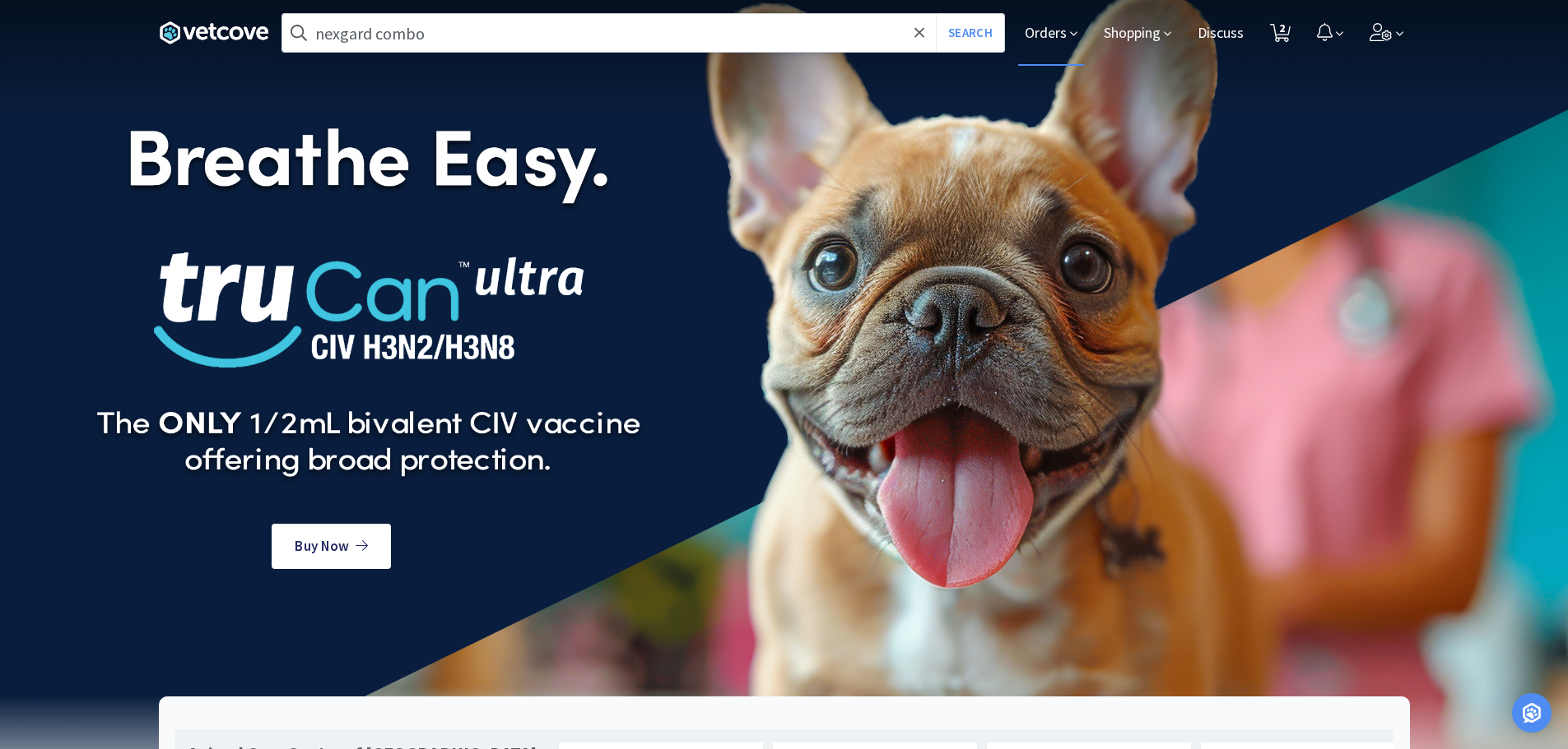
click at [1040, 34] on span "Orders" at bounding box center [1051, 33] width 66 height 66
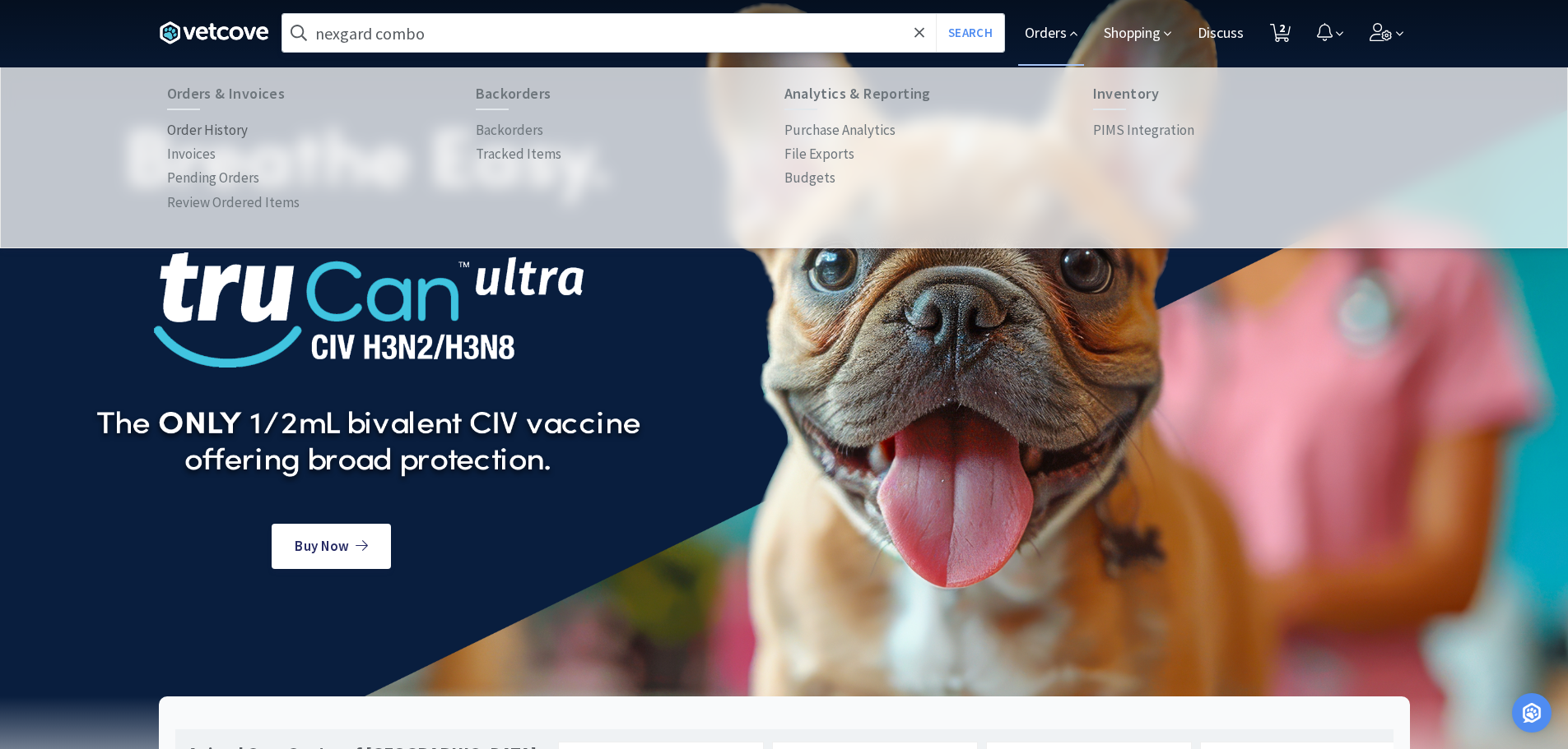
click at [205, 129] on p "Order History" at bounding box center [207, 130] width 81 height 22
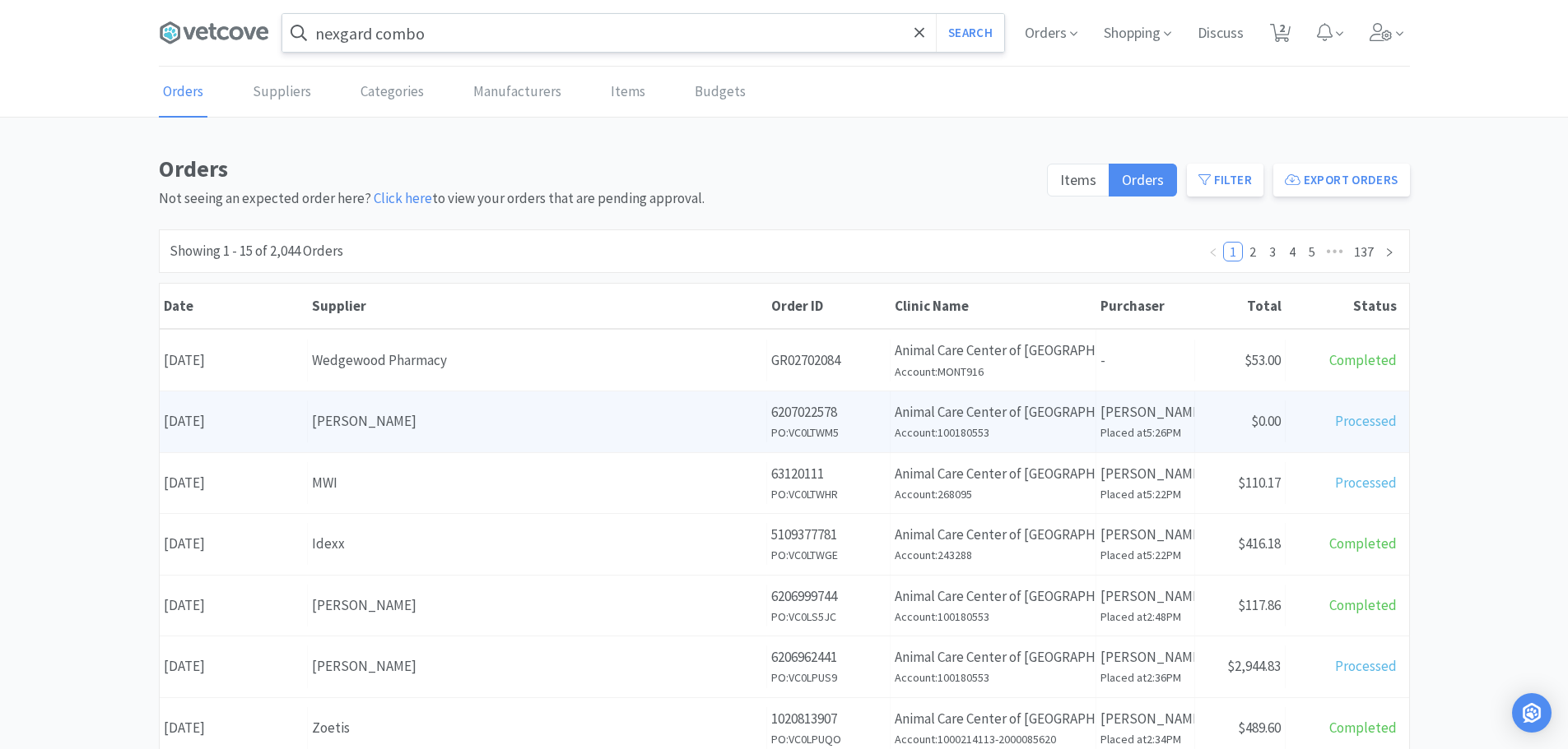
click at [360, 441] on div "Supplier [PERSON_NAME]" at bounding box center [537, 421] width 460 height 42
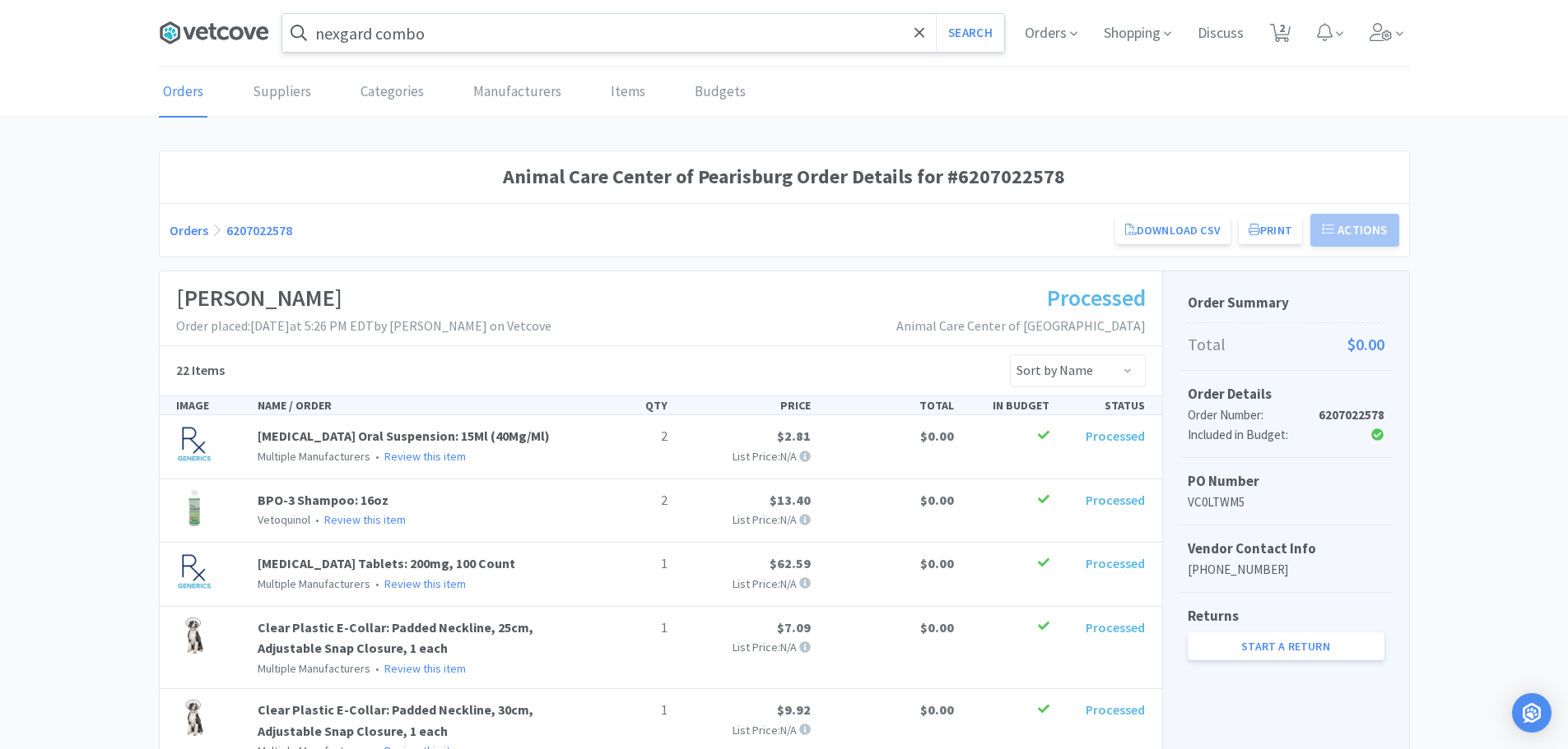
click at [212, 27] on icon at bounding box center [212, 32] width 8 height 17
